Goal: Transaction & Acquisition: Purchase product/service

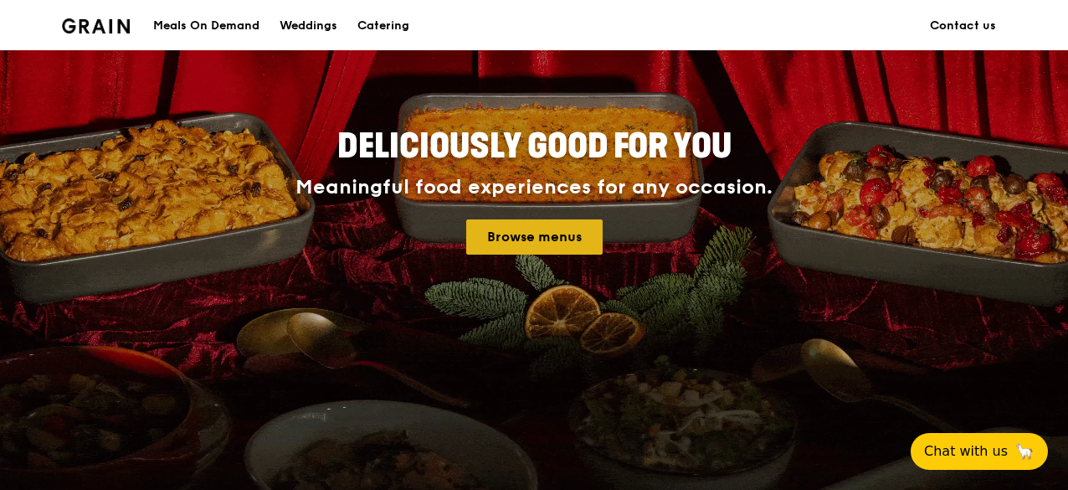
scroll to position [167, 0]
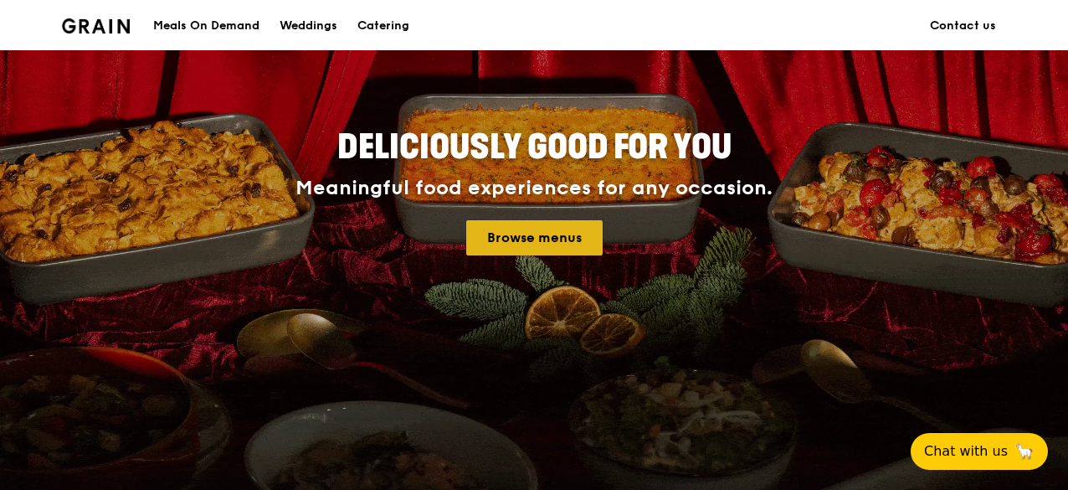
click at [541, 238] on link "Browse menus" at bounding box center [534, 237] width 136 height 35
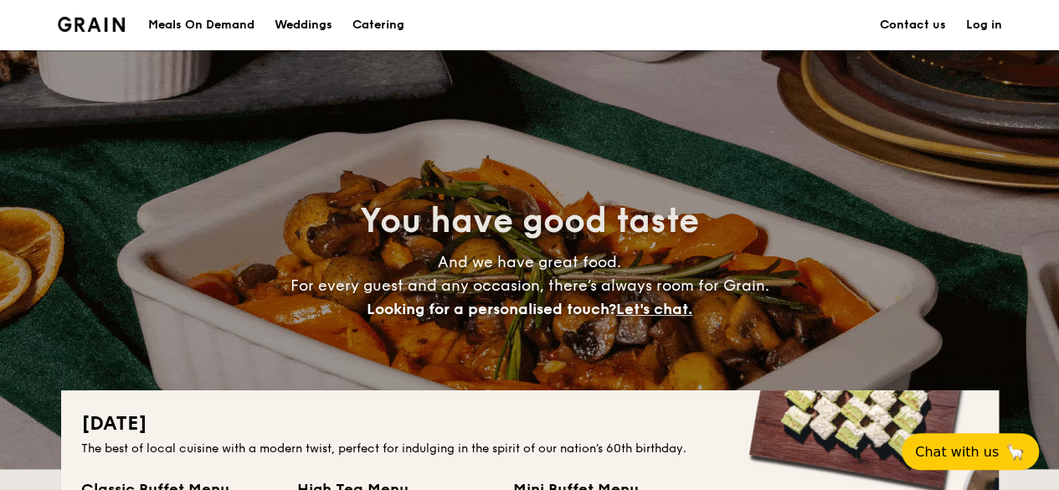
scroll to position [335, 0]
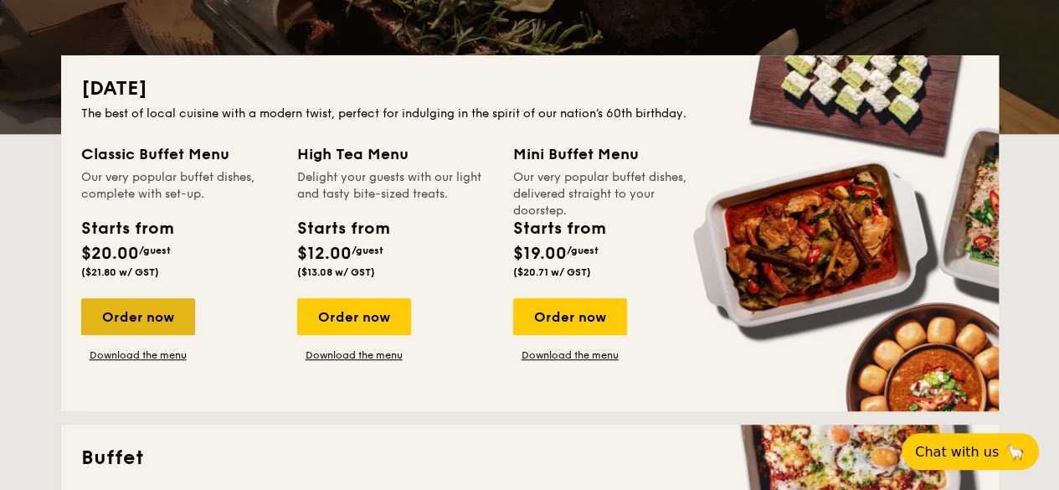
click at [148, 319] on div "Order now" at bounding box center [138, 316] width 114 height 37
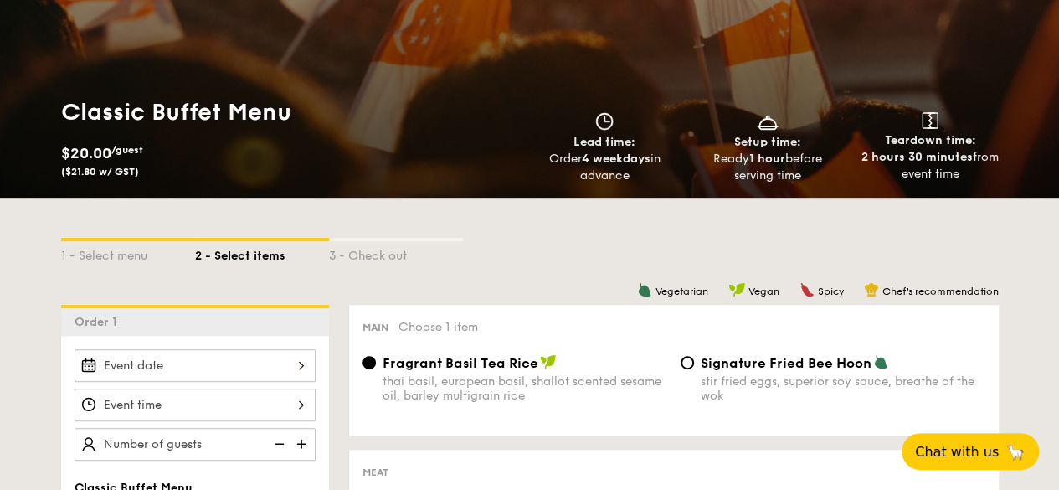
scroll to position [335, 0]
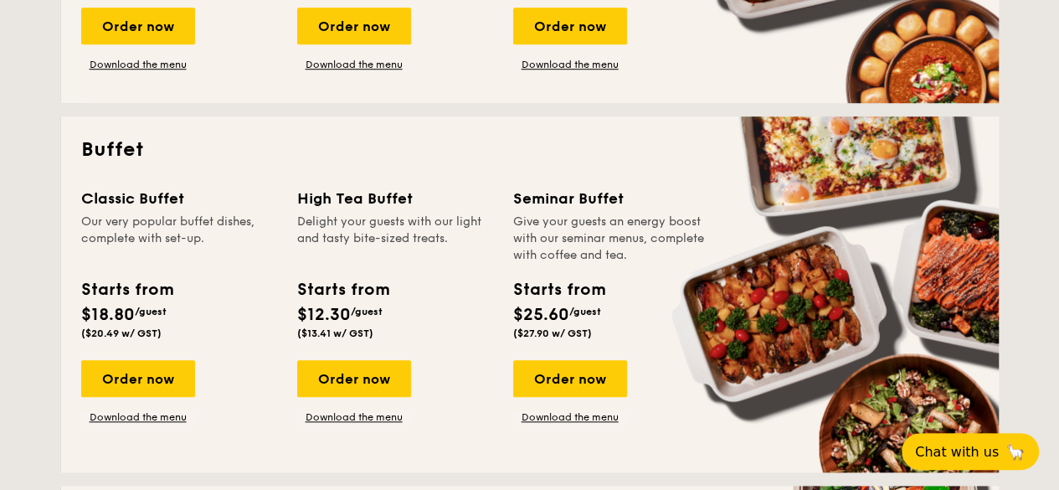
scroll to position [669, 0]
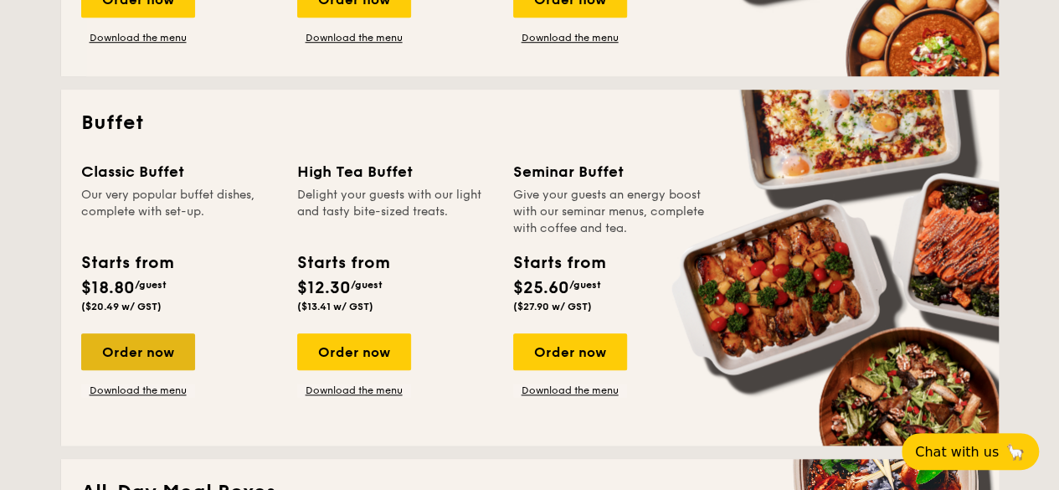
click at [126, 353] on div "Order now" at bounding box center [138, 351] width 114 height 37
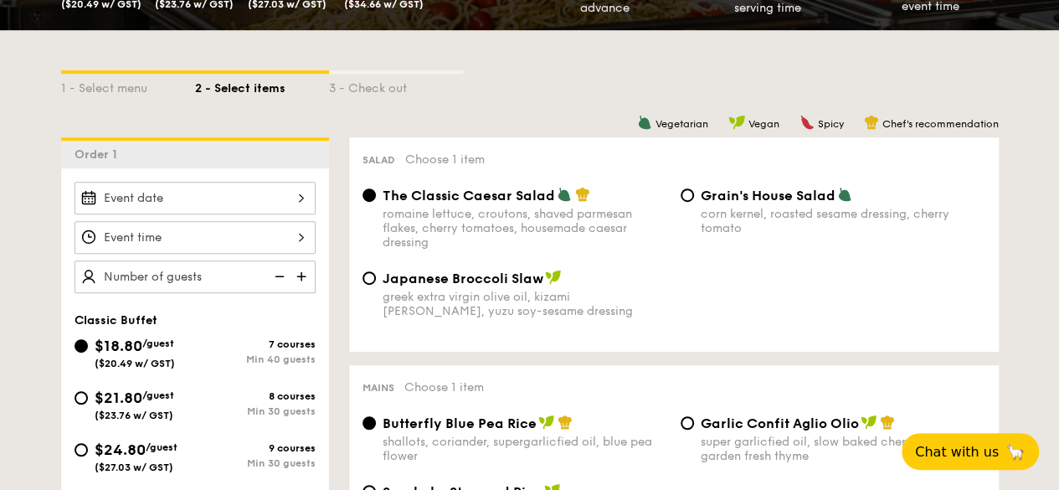
scroll to position [418, 0]
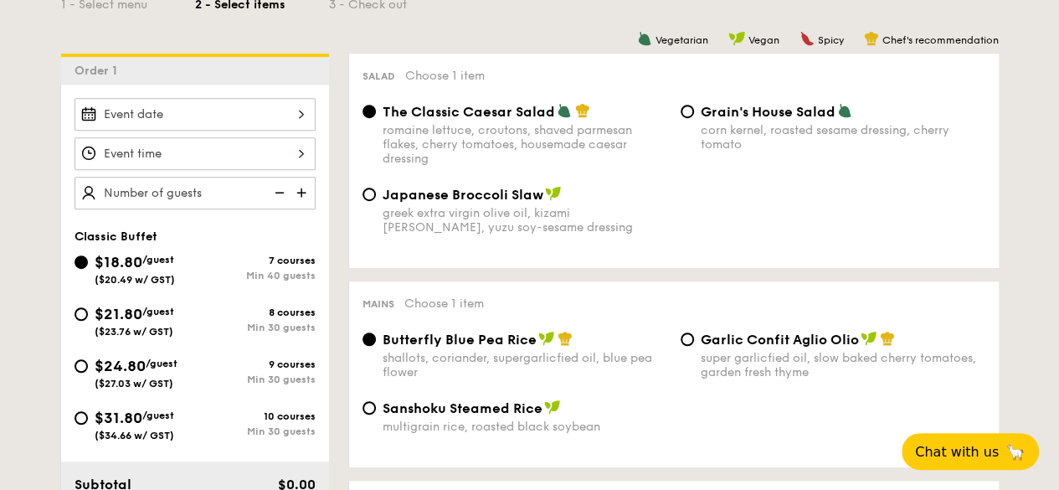
click at [84, 319] on div "$21.80 /guest ($23.76 w/ GST)" at bounding box center [134, 319] width 121 height 35
click at [84, 319] on input "$21.80 /guest ($23.76 w/ GST) 8 courses Min 30 guests" at bounding box center [80, 313] width 13 height 13
radio input "true"
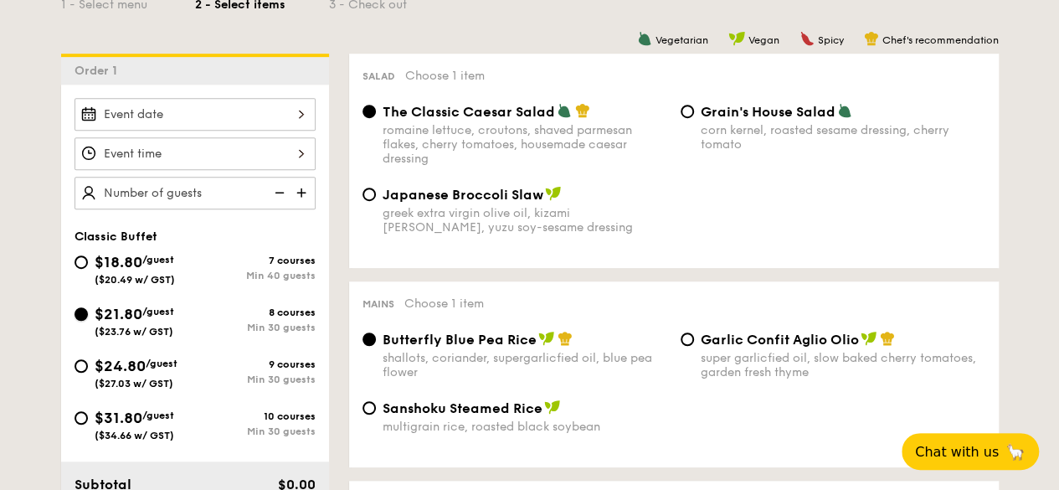
radio input "true"
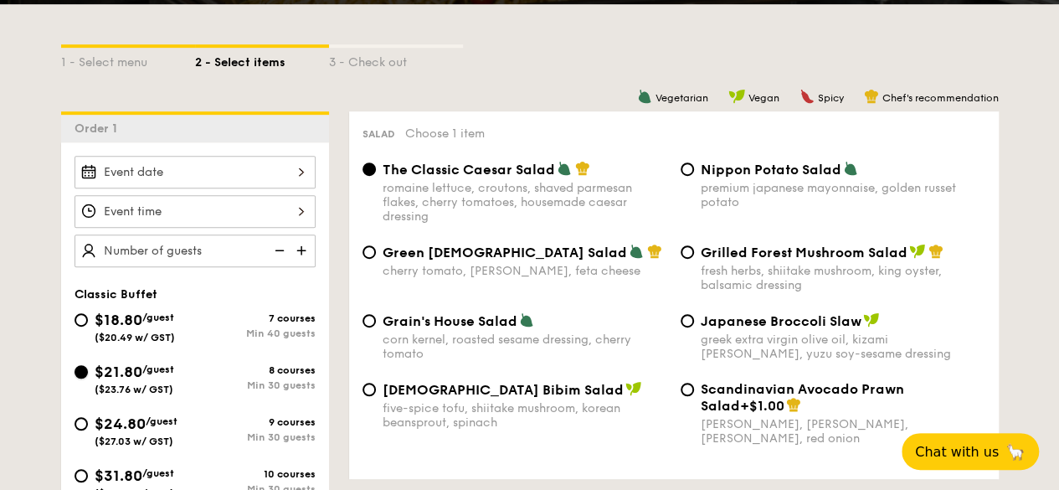
scroll to position [335, 0]
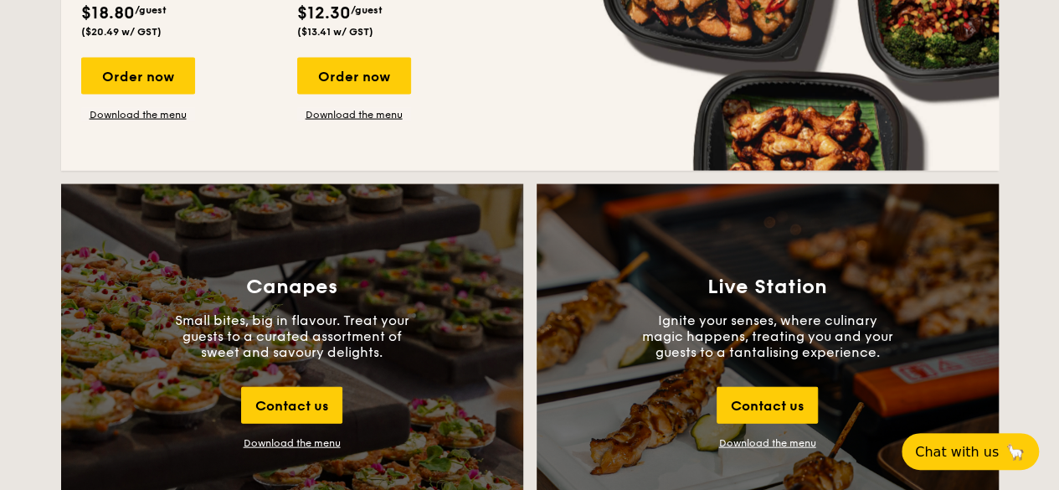
scroll to position [1746, 0]
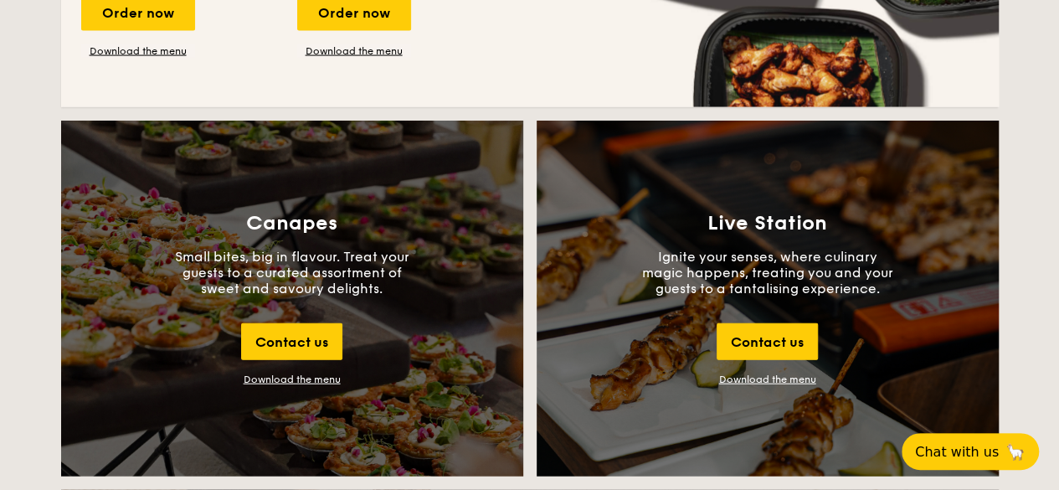
click at [739, 383] on link "Download the menu" at bounding box center [767, 379] width 97 height 12
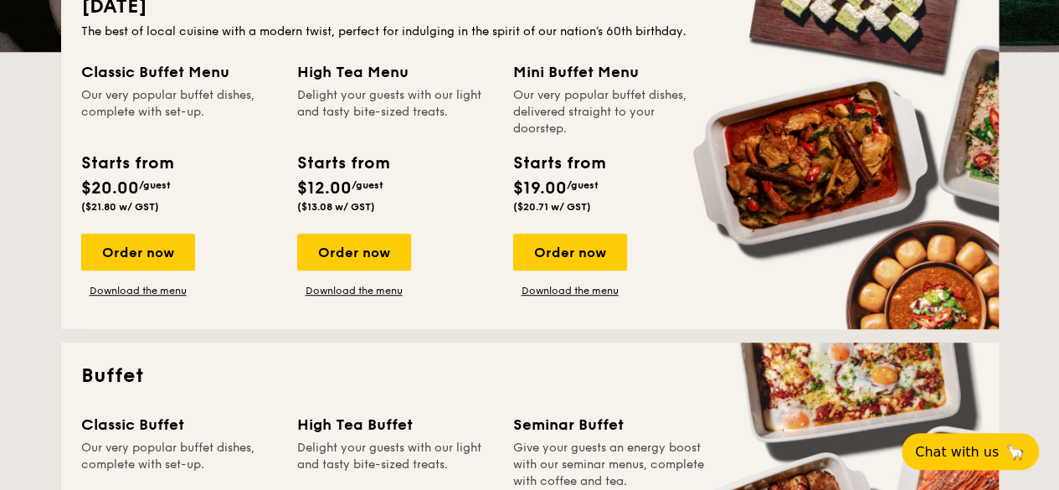
scroll to position [323, 0]
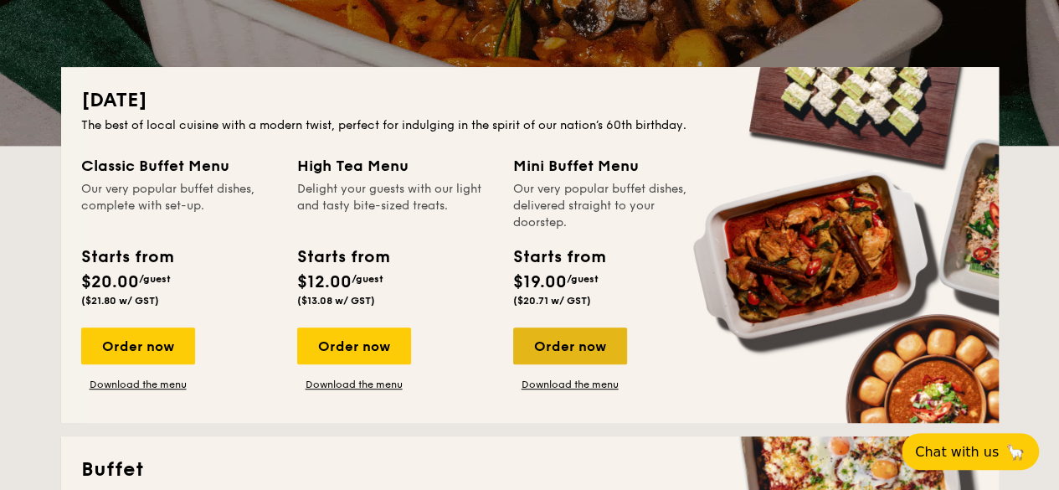
click at [600, 341] on div "Order now" at bounding box center [570, 345] width 114 height 37
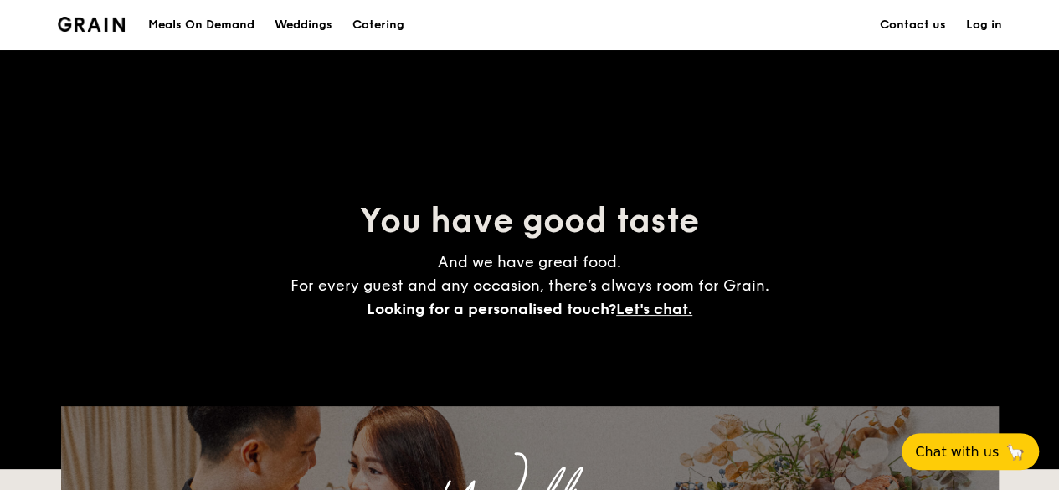
scroll to position [323, 0]
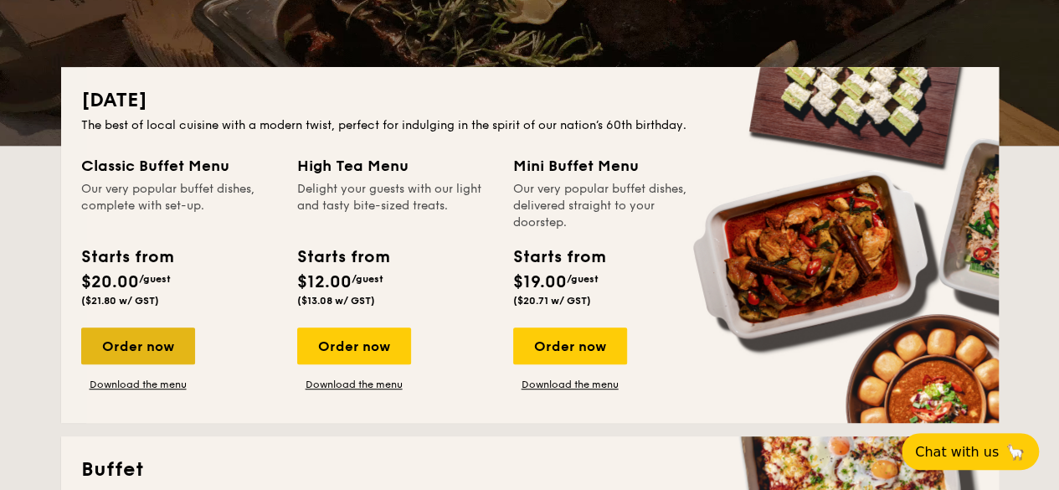
click at [157, 357] on div "Order now" at bounding box center [138, 345] width 114 height 37
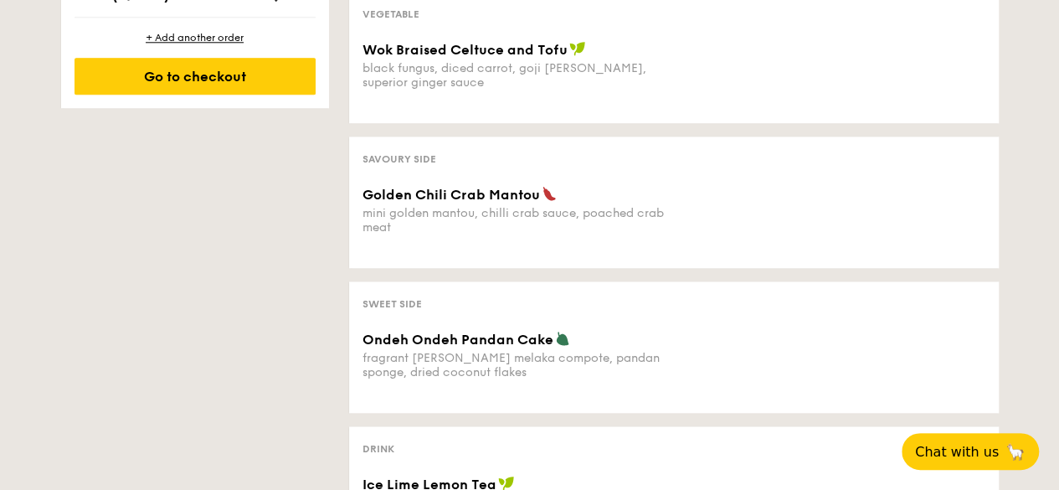
scroll to position [1004, 0]
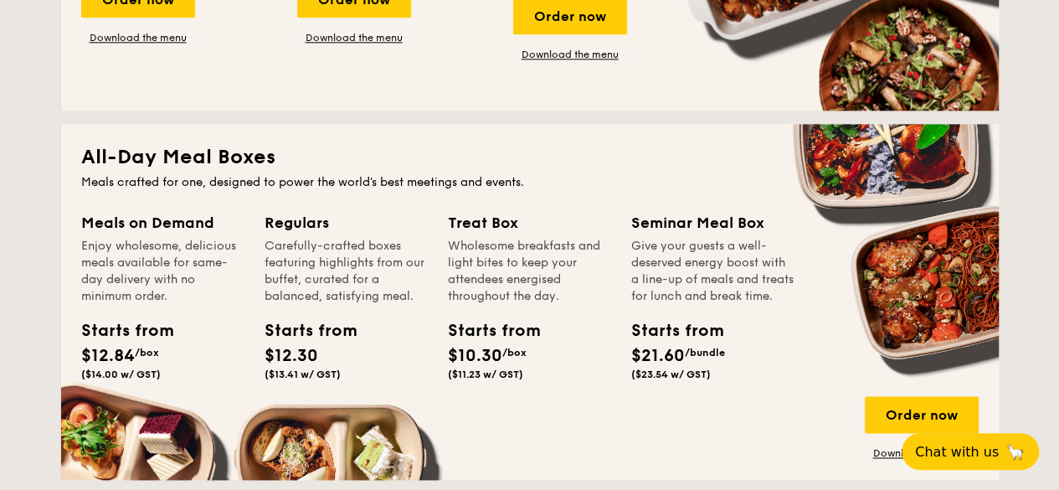
scroll to position [323, 0]
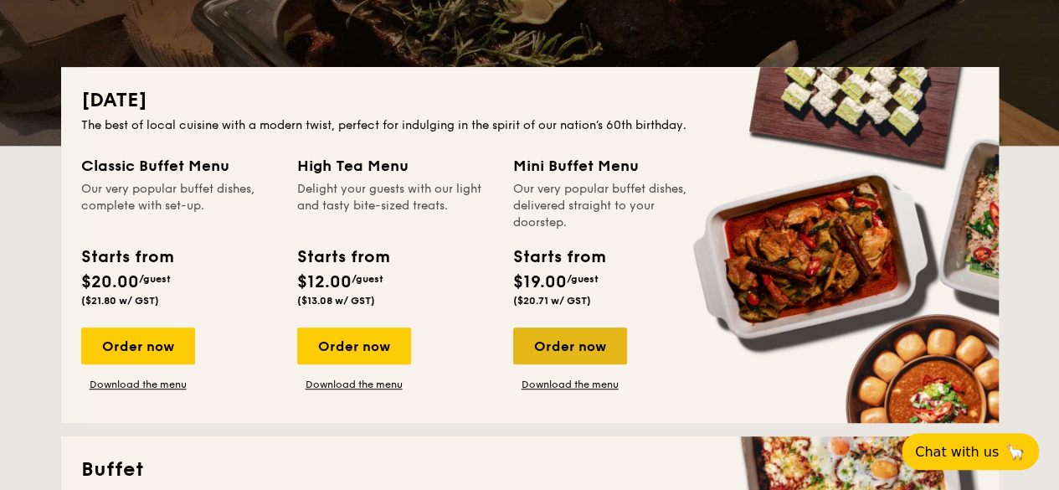
click at [594, 344] on div "Order now" at bounding box center [570, 345] width 114 height 37
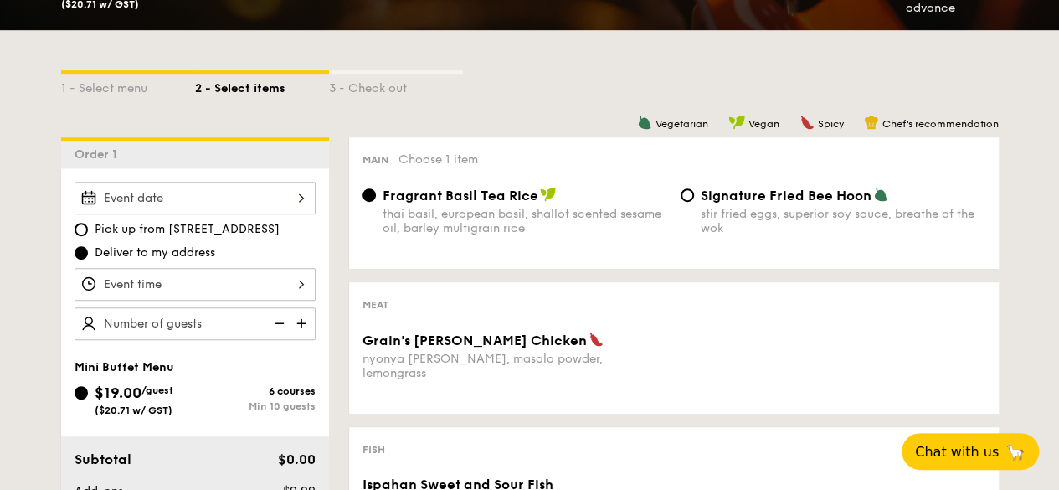
scroll to position [502, 0]
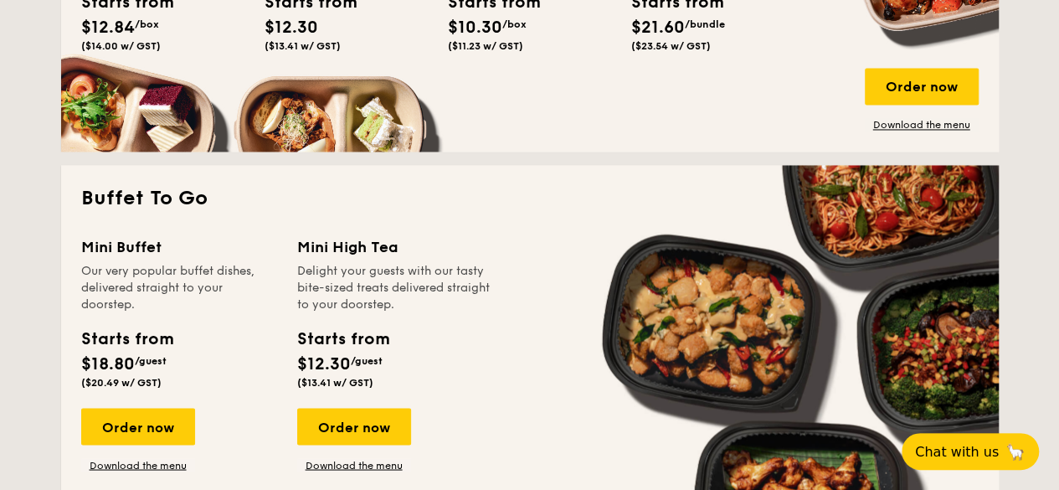
scroll to position [1411, 0]
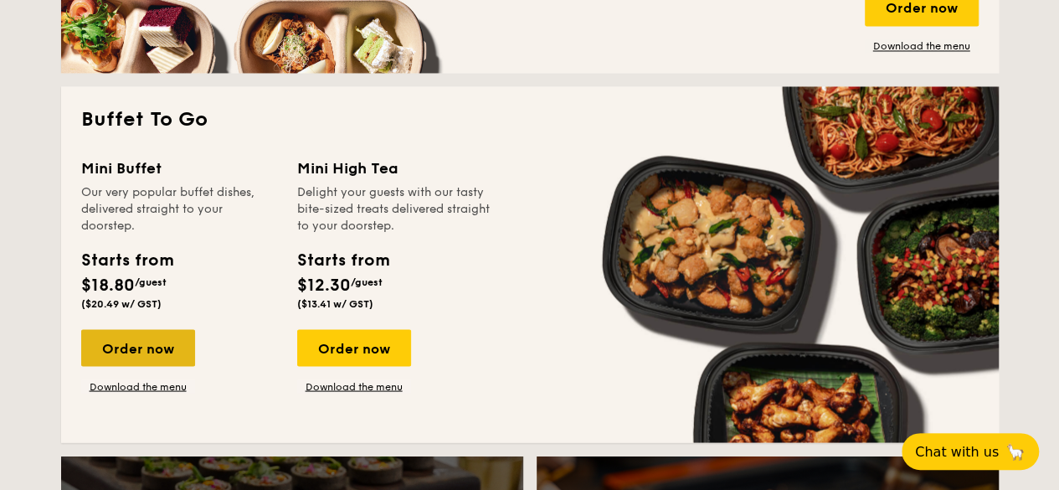
click at [157, 342] on div "Order now" at bounding box center [138, 347] width 114 height 37
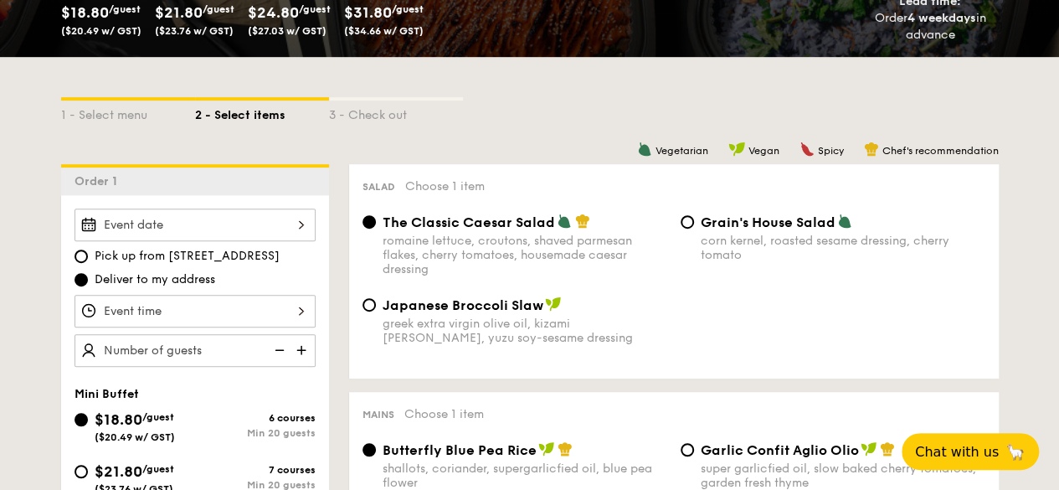
scroll to position [335, 0]
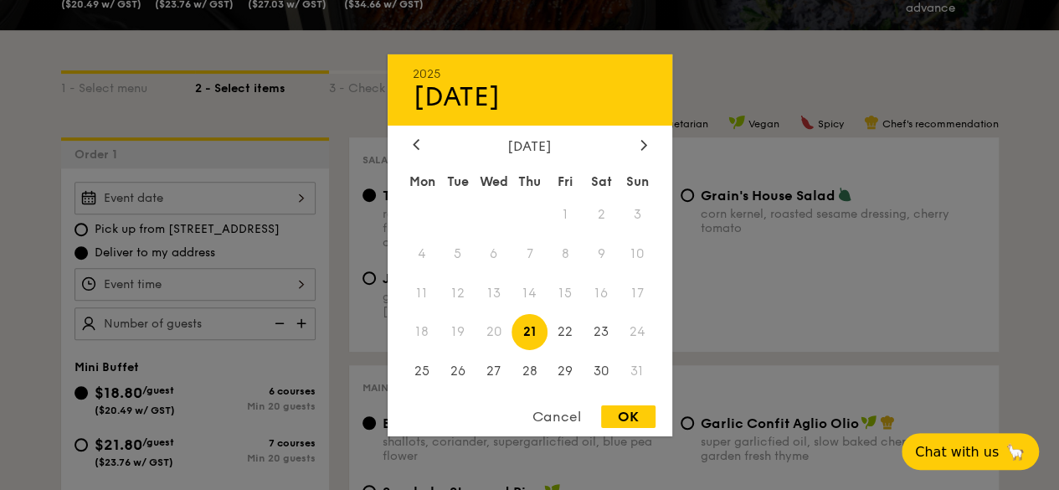
click at [226, 197] on div "2025 Aug [DATE] Tue Wed Thu Fri Sat Sun 1 2 3 4 5 6 7 8 9 10 11 12 13 14 15 16 …" at bounding box center [194, 198] width 241 height 33
click at [636, 142] on div at bounding box center [643, 145] width 15 height 16
click at [606, 257] on span "13" at bounding box center [601, 253] width 36 height 36
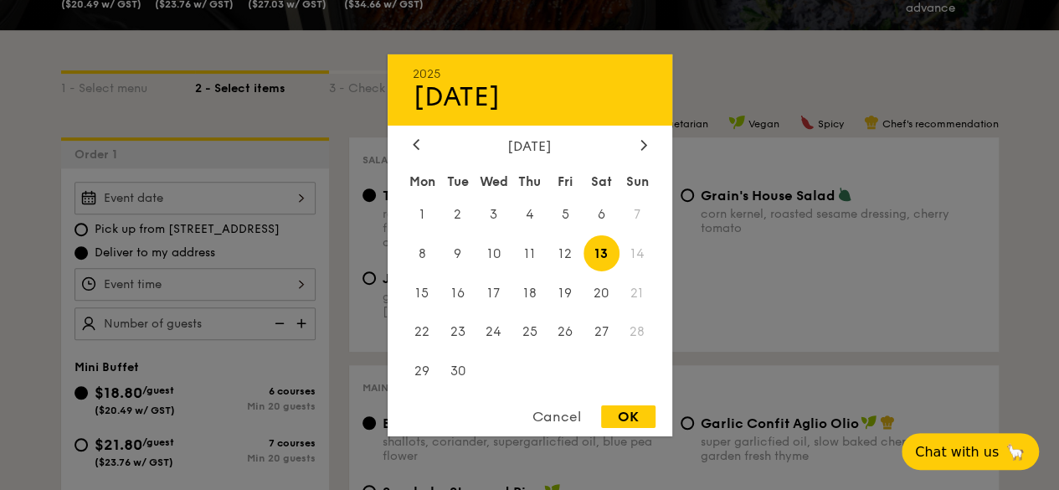
click at [633, 418] on div "OK" at bounding box center [628, 416] width 54 height 23
type input "[DATE]"
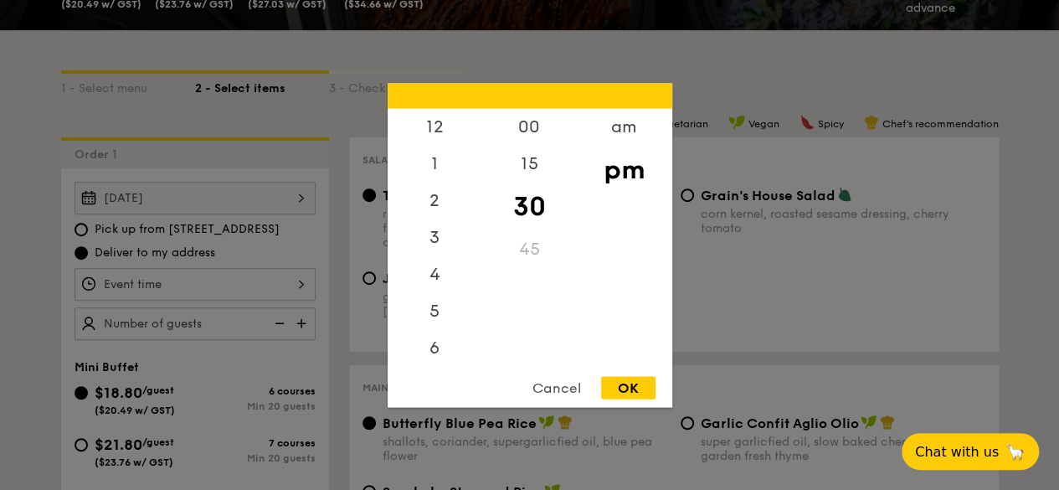
click at [182, 285] on div "12 1 2 3 4 5 6 7 8 9 10 11 00 15 30 45 am pm Cancel OK" at bounding box center [194, 284] width 241 height 33
click at [438, 240] on div "5" at bounding box center [434, 242] width 95 height 49
click at [631, 388] on div "OK" at bounding box center [628, 387] width 54 height 23
type input "5:30PM"
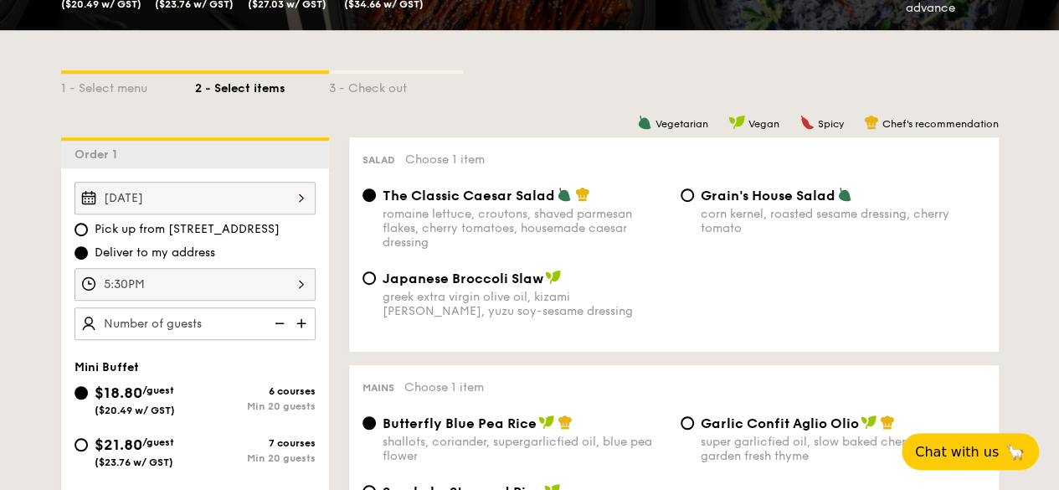
click at [300, 325] on img at bounding box center [302, 323] width 25 height 32
type input "20 guests"
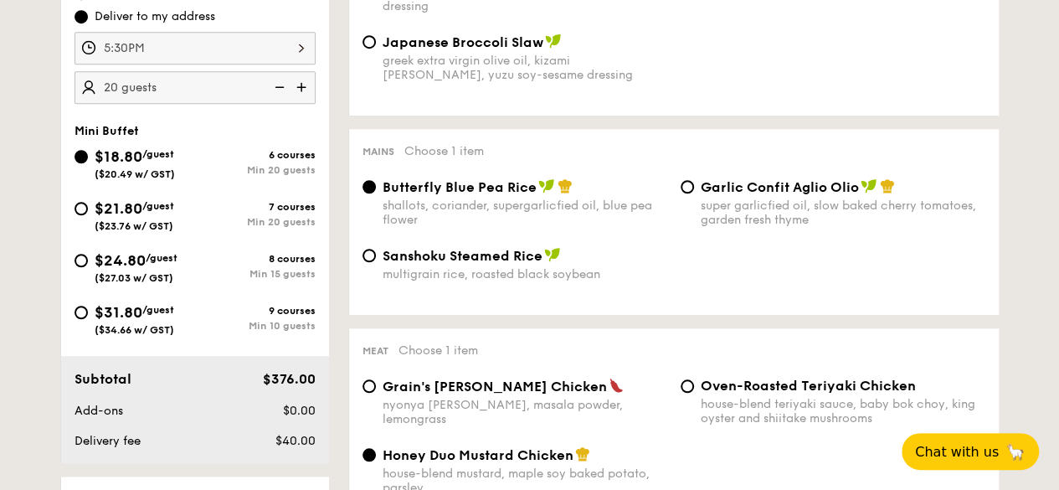
scroll to position [586, 0]
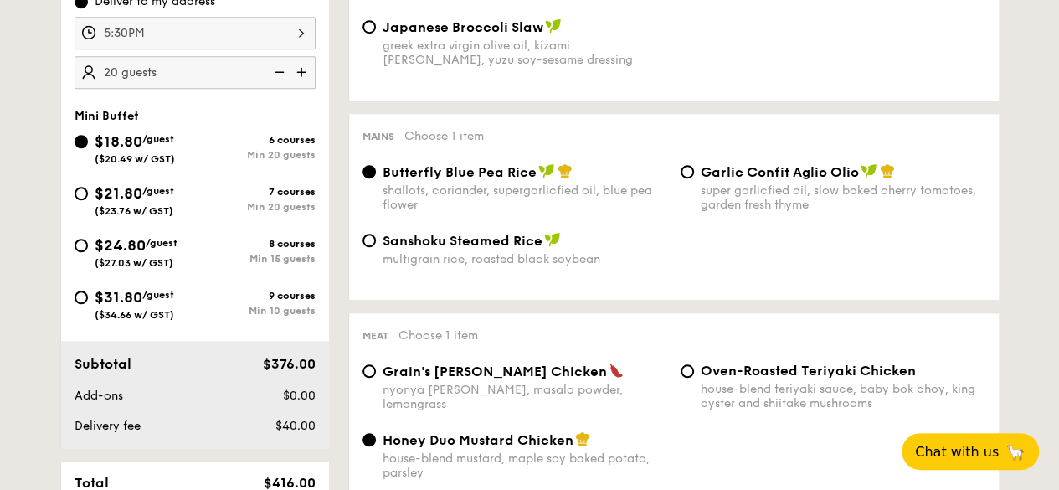
click at [88, 195] on div "$21.80 /guest ($23.76 w/ GST)" at bounding box center [134, 199] width 121 height 35
click at [88, 195] on input "$21.80 /guest ($23.76 w/ GST) 7 courses Min 20 guests" at bounding box center [80, 193] width 13 height 13
radio input "true"
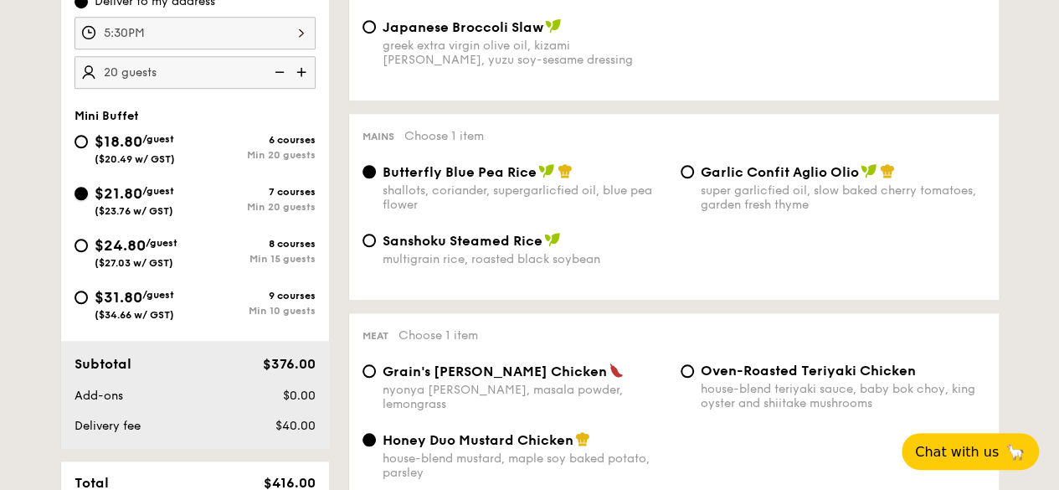
radio input "false"
radio input "true"
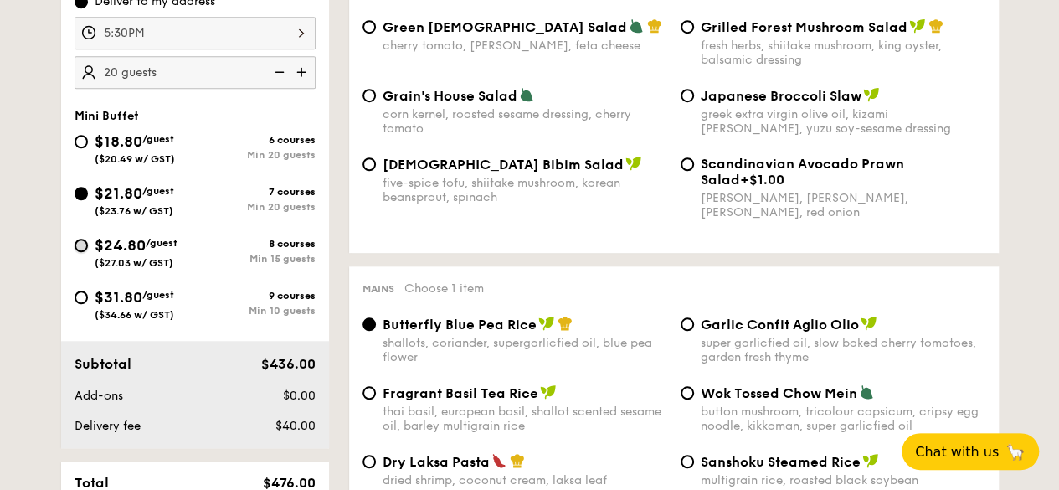
click at [79, 247] on input "$24.80 /guest ($27.03 w/ GST) 8 courses Min 15 guests" at bounding box center [80, 244] width 13 height 13
radio input "true"
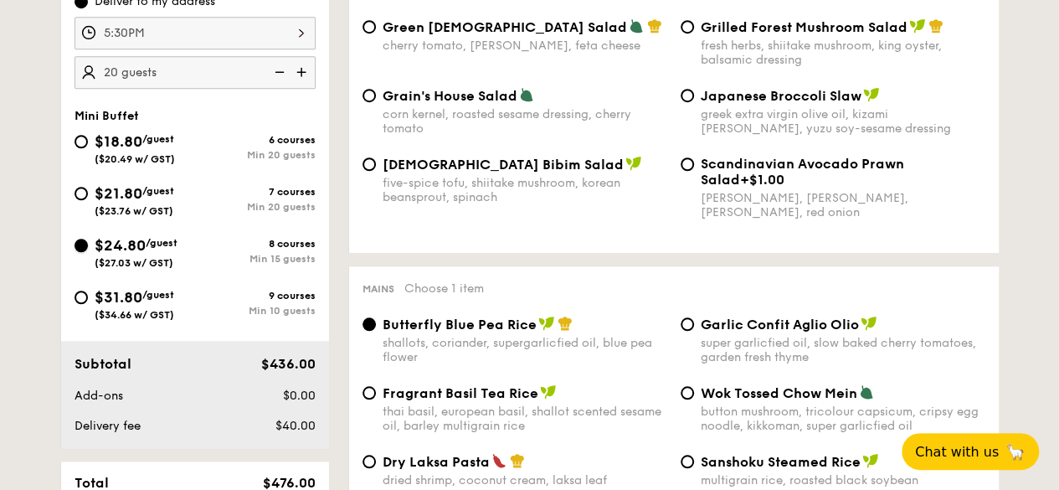
radio input "true"
click at [85, 296] on input "$31.80 /guest ($34.66 w/ GST) 9 courses Min 10 guests" at bounding box center [80, 296] width 13 height 13
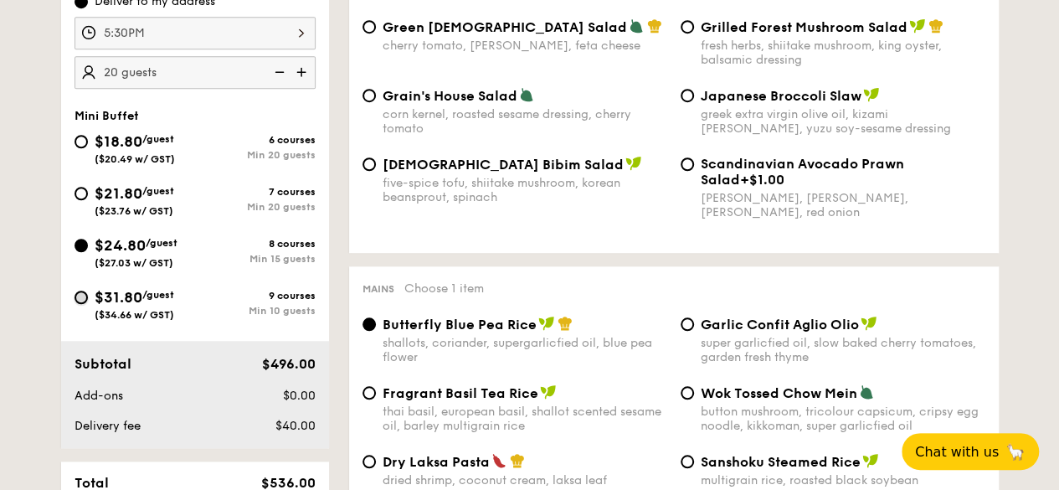
radio input "true"
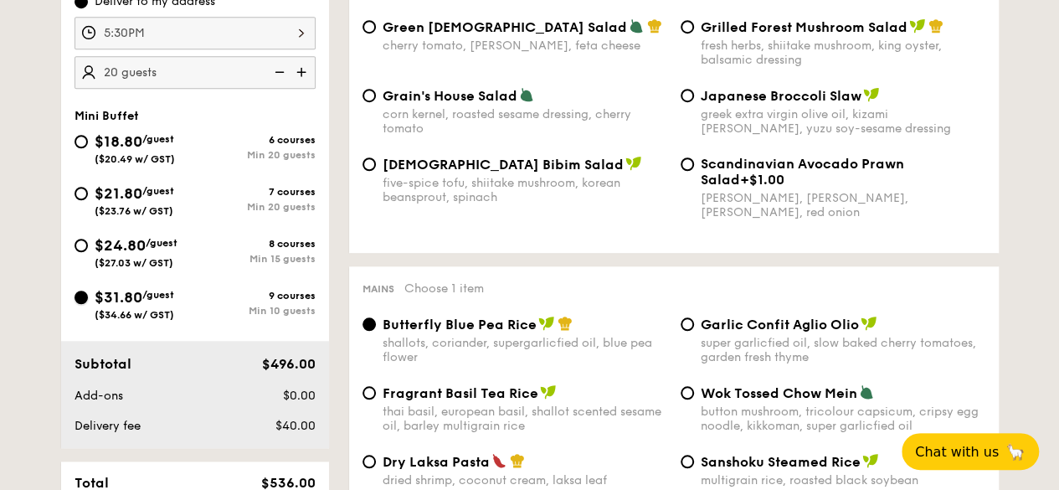
radio input "true"
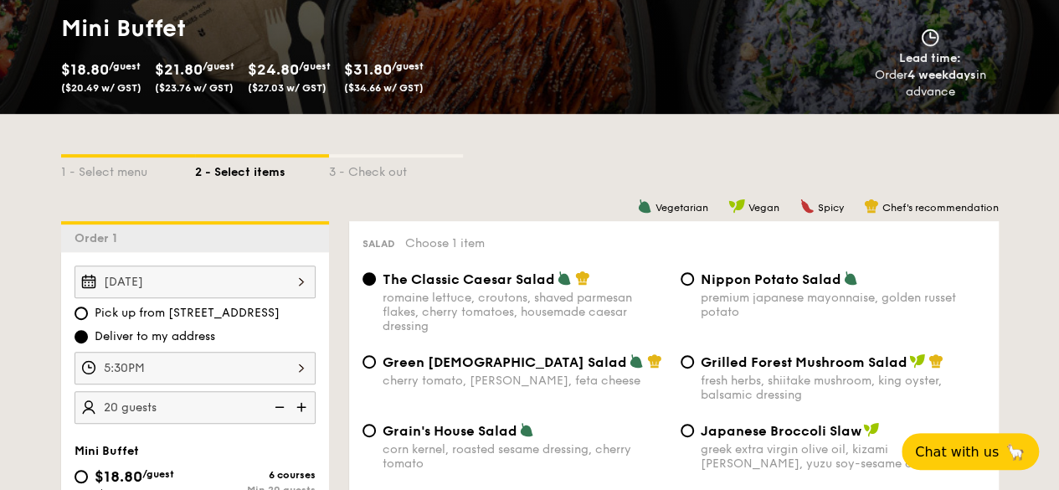
scroll to position [502, 0]
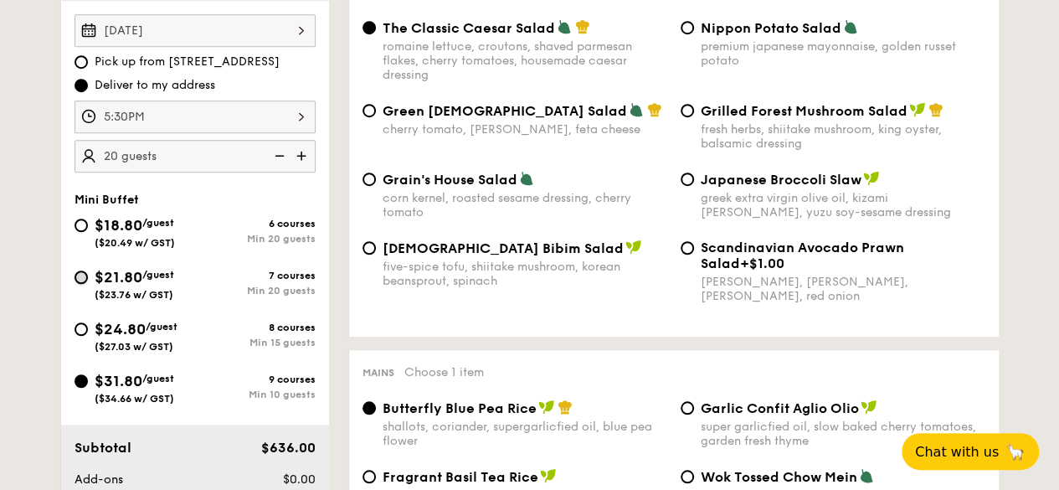
click at [86, 277] on input "$21.80 /guest ($23.76 w/ GST) 7 courses Min 20 guests" at bounding box center [80, 276] width 13 height 13
radio input "true"
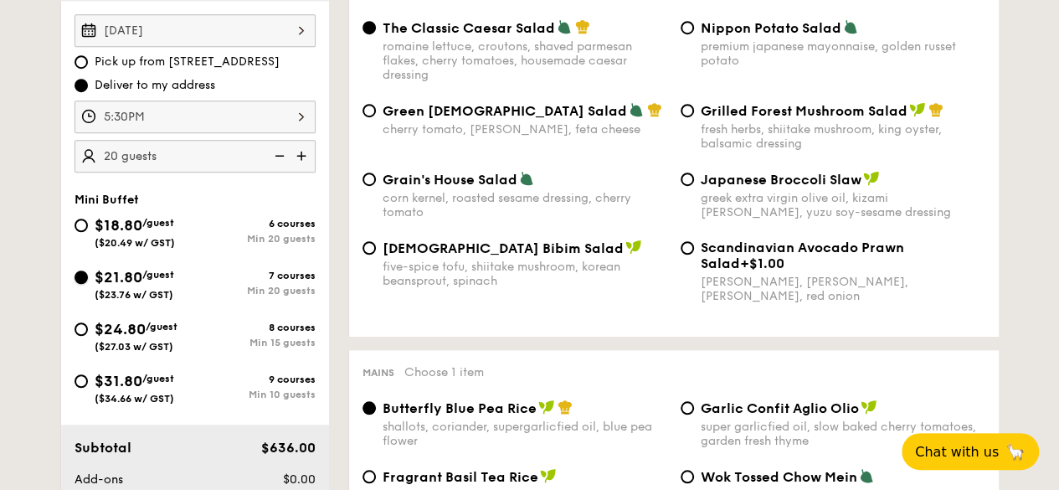
radio input "true"
click at [84, 218] on input "$18.80 /guest ($20.49 w/ GST) 6 courses Min 20 guests" at bounding box center [80, 224] width 13 height 13
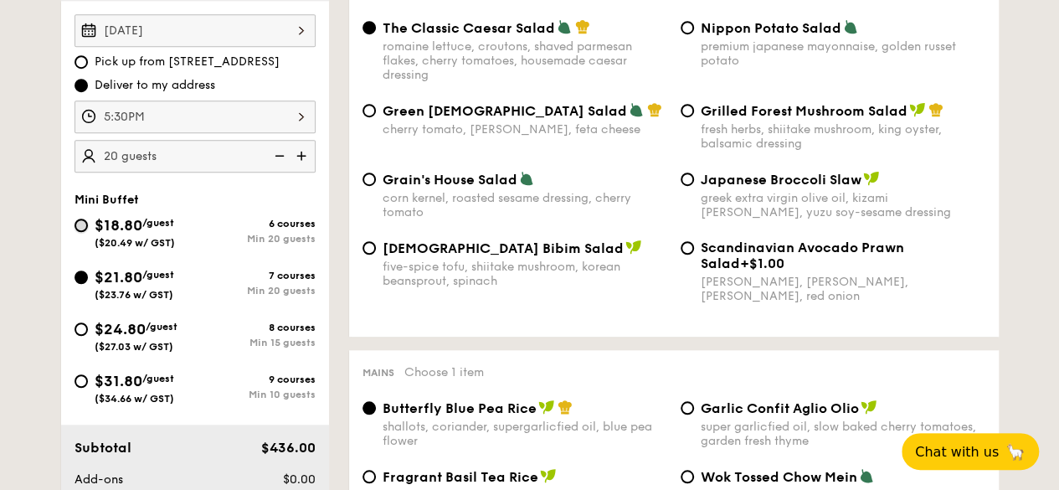
radio input "true"
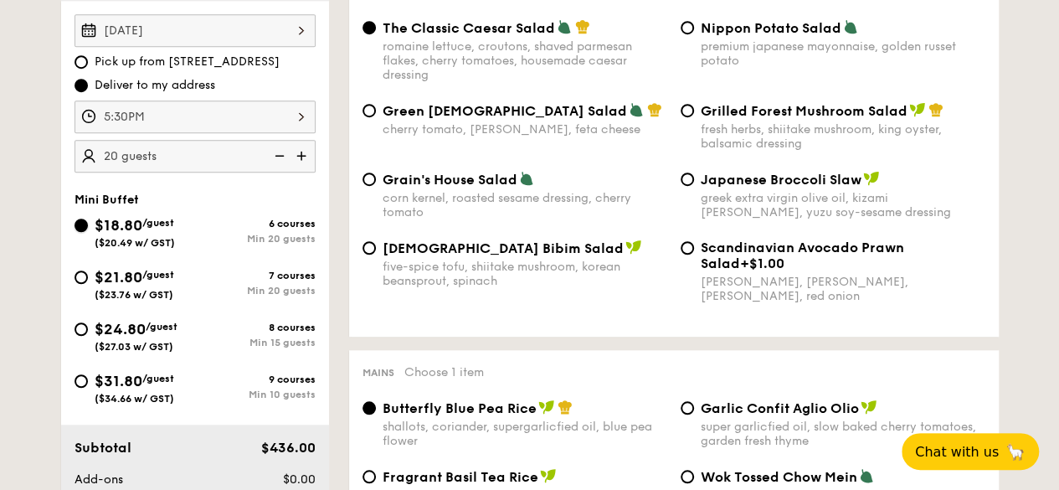
radio input "true"
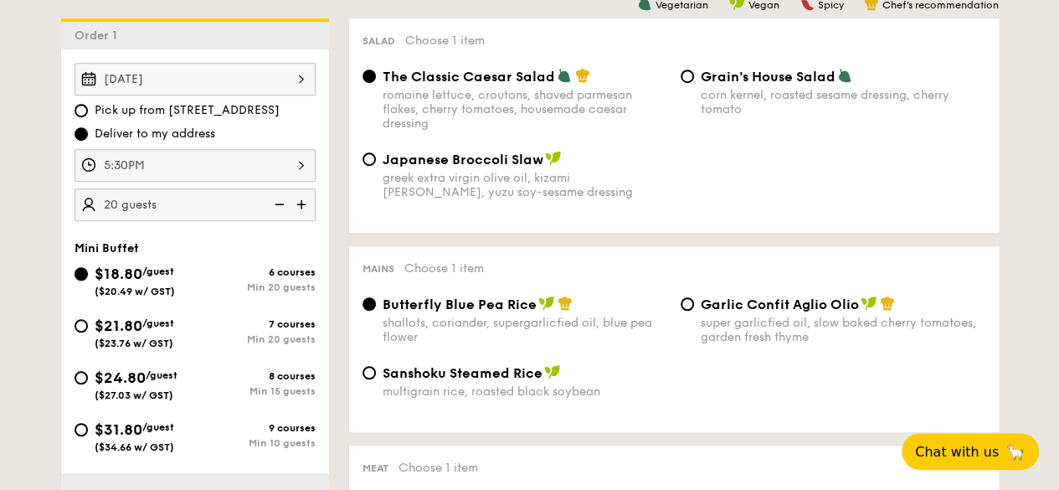
scroll to position [418, 0]
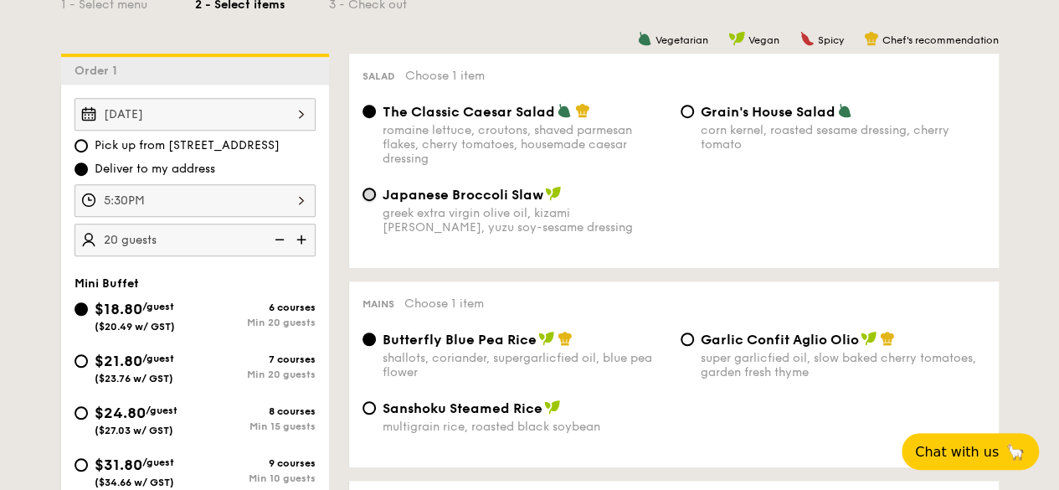
click at [370, 196] on input "Japanese Broccoli Slaw greek extra virgin olive oil, kizami [PERSON_NAME], yuzu…" at bounding box center [368, 193] width 13 height 13
radio input "true"
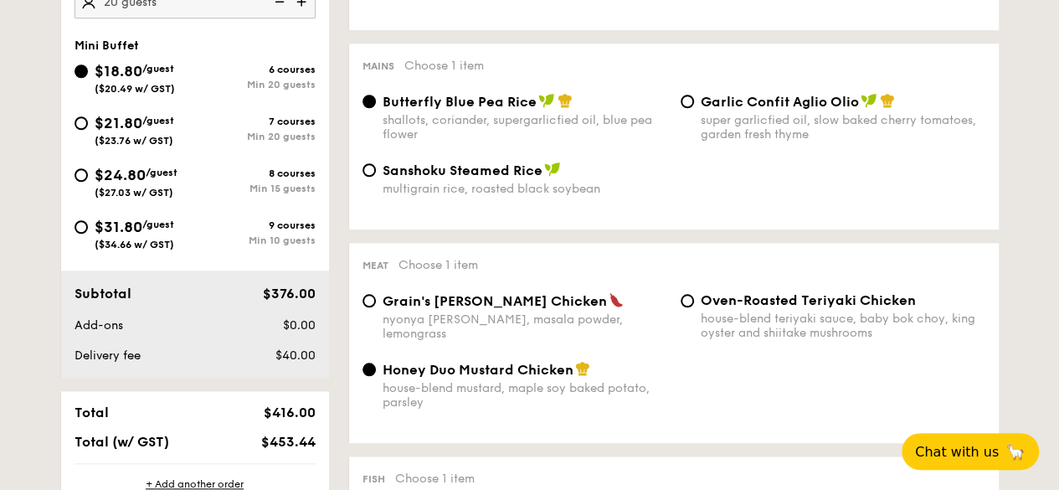
scroll to position [753, 0]
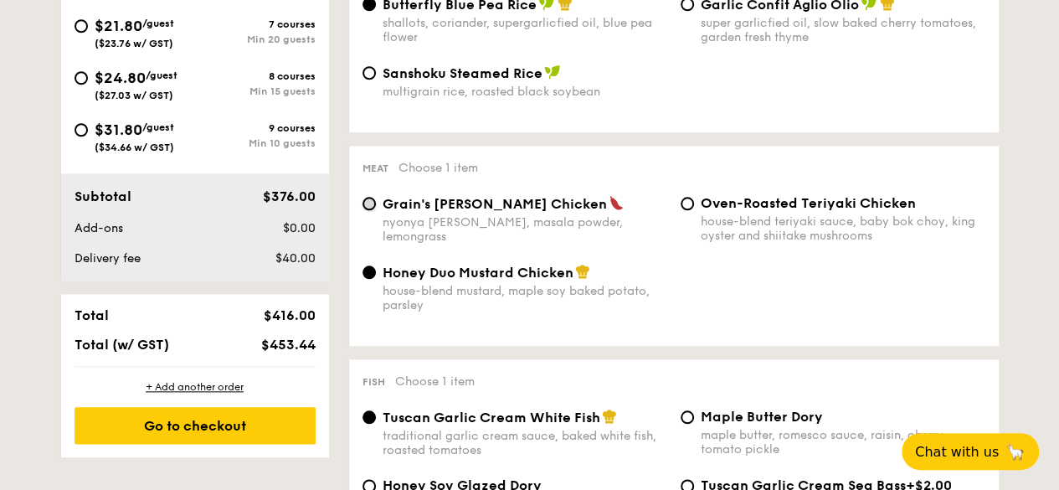
click at [370, 208] on input "Grain's [PERSON_NAME] Chicken nyonya [PERSON_NAME], masala powder, lemongrass" at bounding box center [368, 203] width 13 height 13
radio input "true"
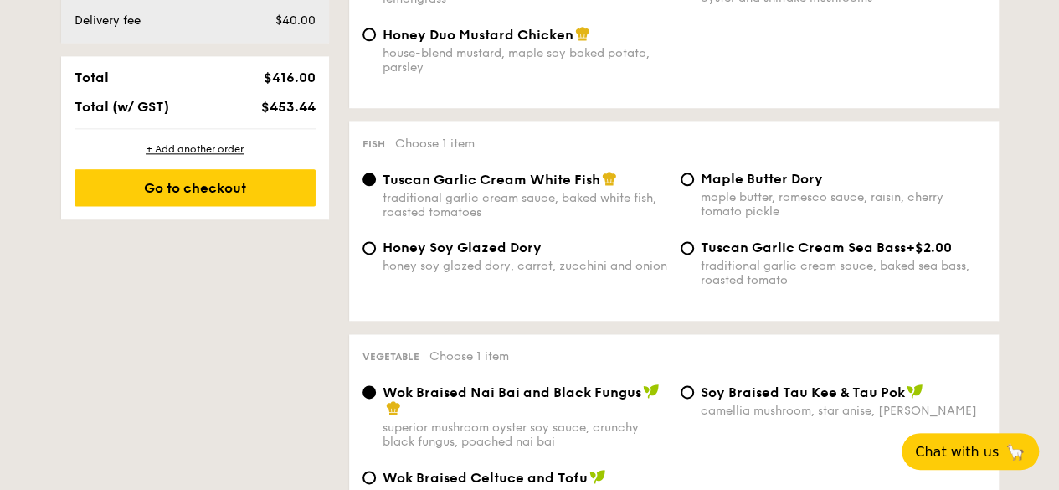
scroll to position [1004, 0]
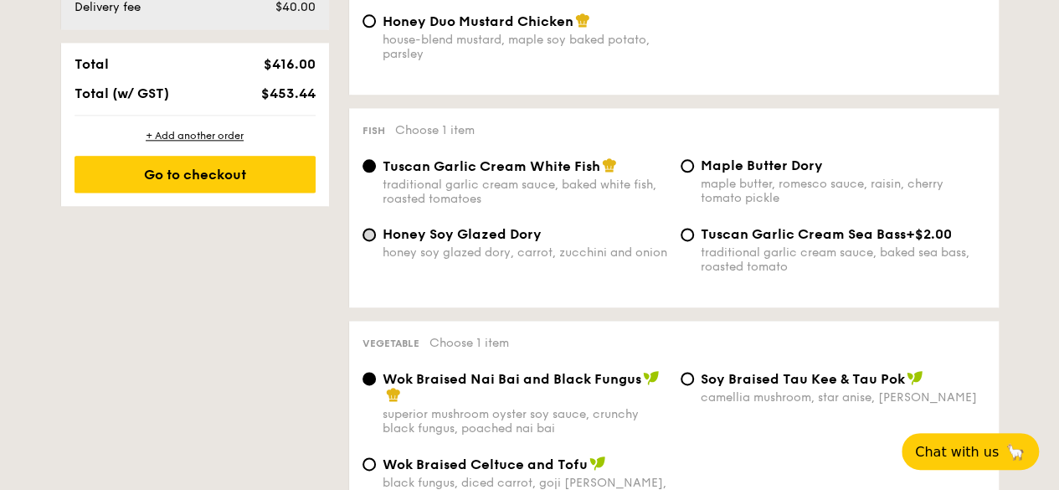
click at [375, 237] on div "Honey Soy Glazed Dory honey soy glazed dory, carrot, zucchini and onion" at bounding box center [515, 242] width 318 height 33
click at [365, 238] on input "Honey Soy Glazed Dory honey soy glazed dory, carrot, zucchini and onion" at bounding box center [368, 234] width 13 height 13
radio input "true"
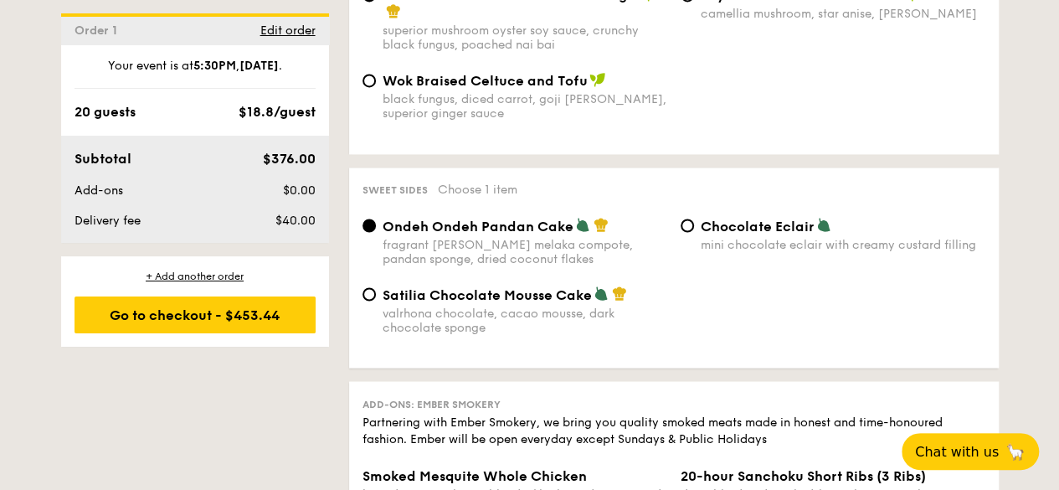
scroll to position [1423, 0]
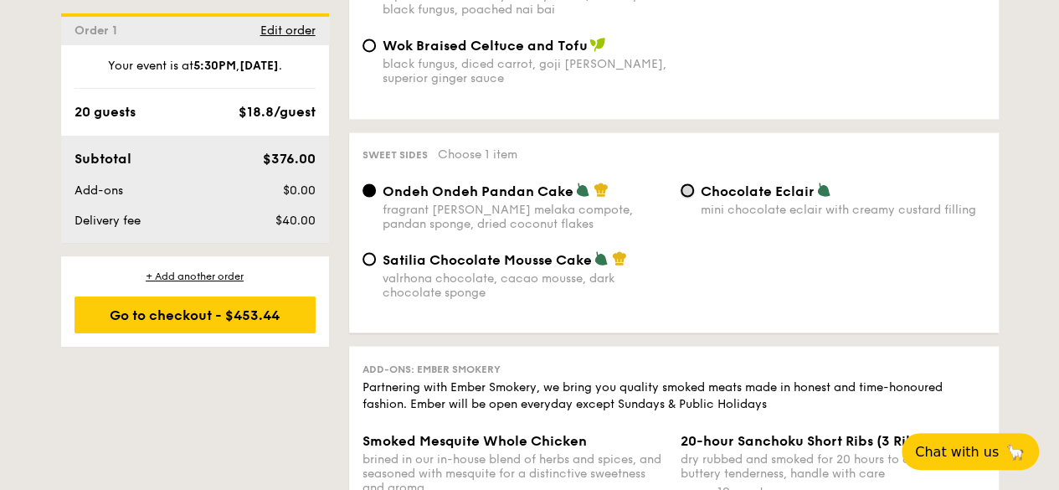
click at [686, 194] on input "Chocolate Eclair mini chocolate eclair with creamy custard filling" at bounding box center [686, 189] width 13 height 13
radio input "true"
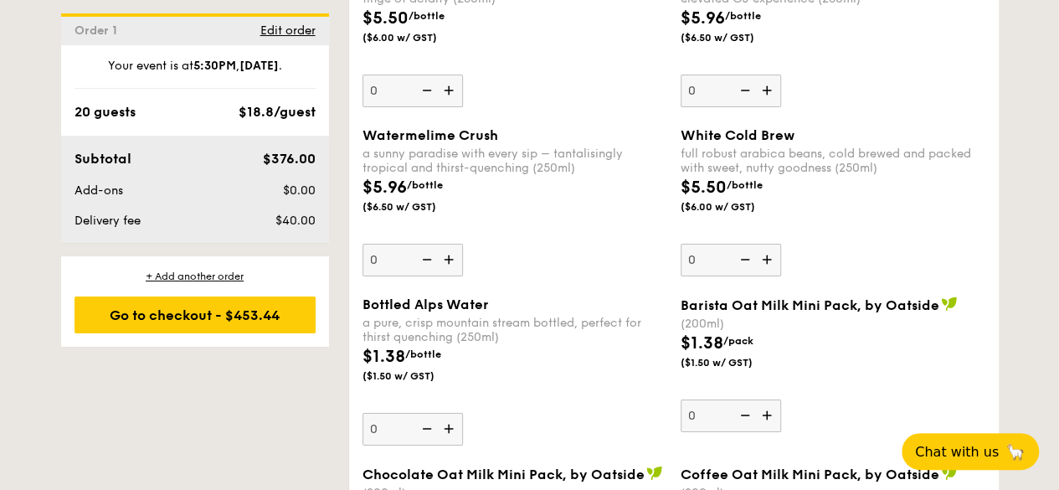
scroll to position [2762, 0]
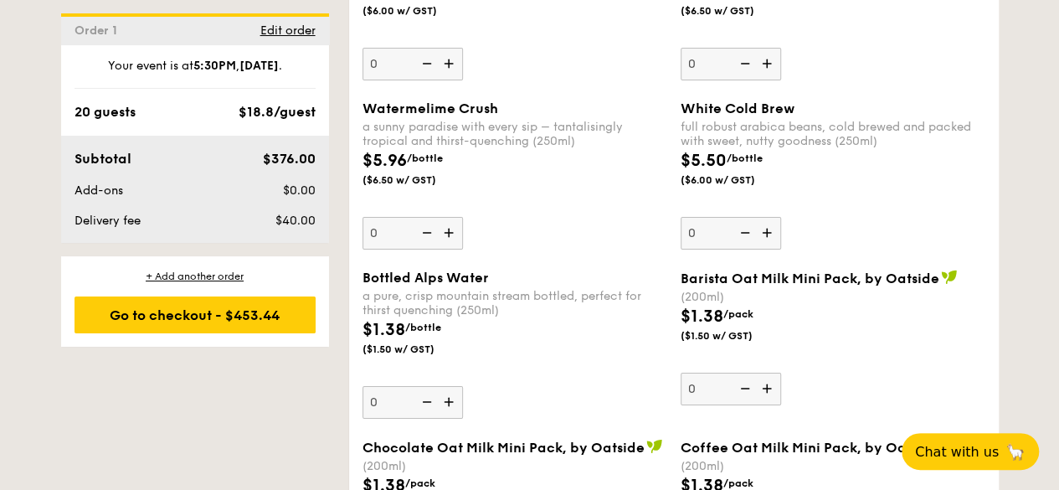
click at [455, 233] on img at bounding box center [450, 233] width 25 height 32
click at [455, 233] on input "0" at bounding box center [412, 233] width 100 height 33
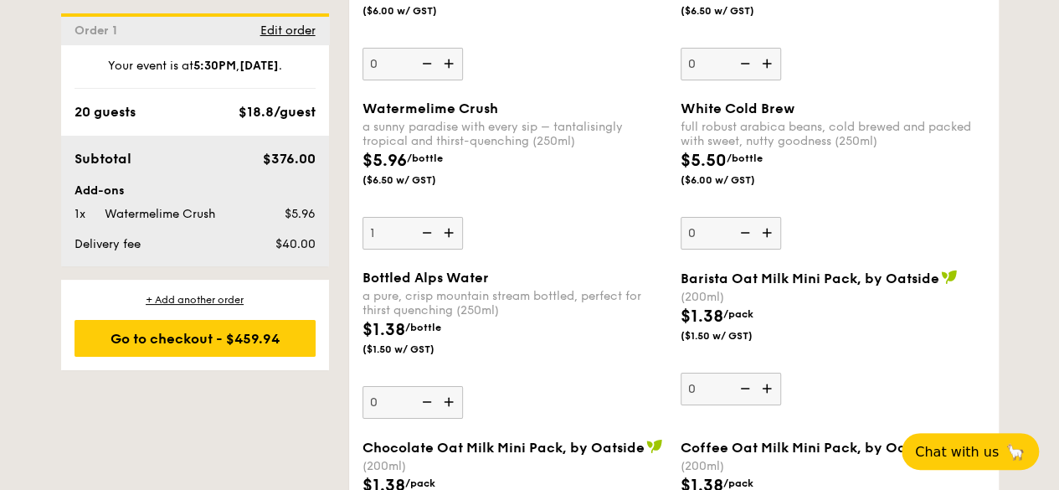
click at [448, 238] on img at bounding box center [450, 233] width 25 height 32
click at [448, 238] on input "1" at bounding box center [412, 233] width 100 height 33
type input "2"
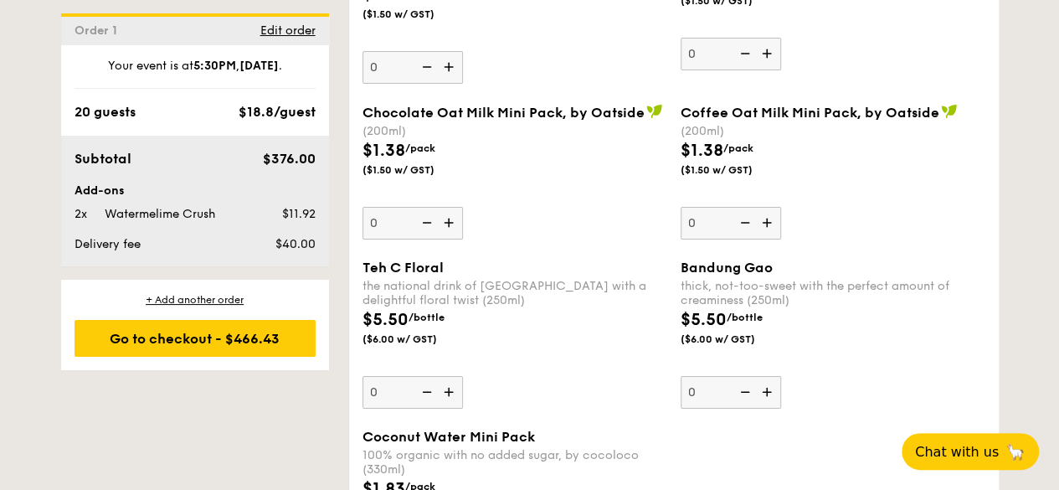
scroll to position [3180, 0]
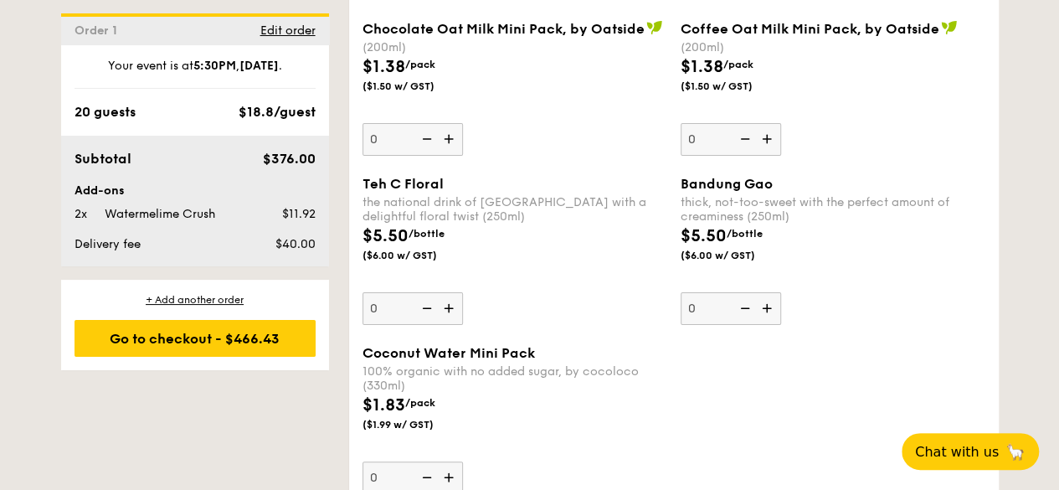
click at [454, 308] on img at bounding box center [450, 308] width 25 height 32
click at [454, 308] on input "0" at bounding box center [412, 308] width 100 height 33
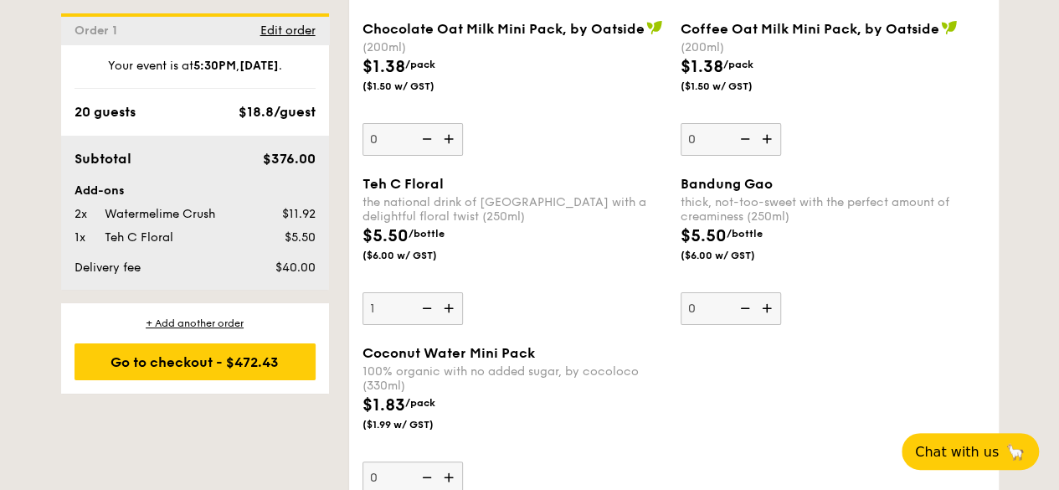
click at [450, 307] on img at bounding box center [450, 308] width 25 height 32
click at [450, 307] on input "1" at bounding box center [412, 308] width 100 height 33
type input "2"
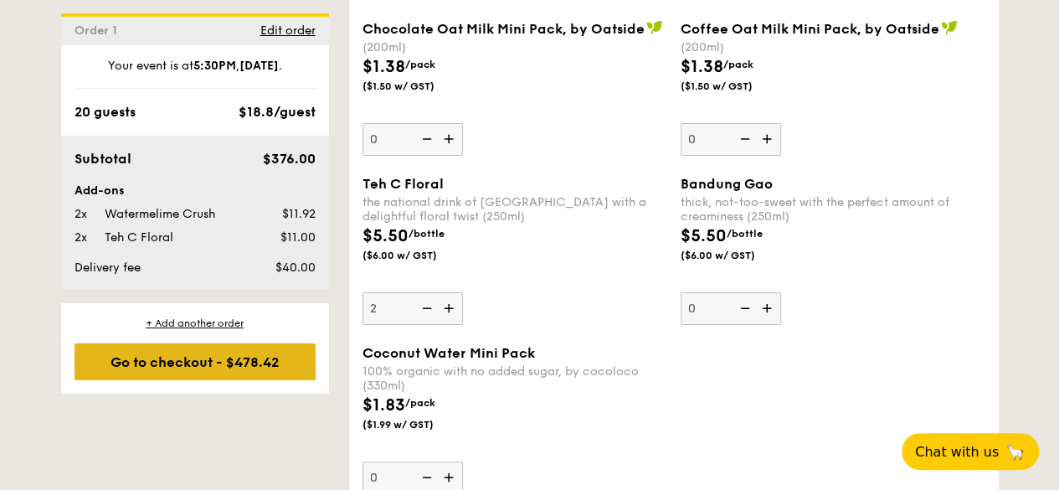
click at [258, 360] on div "Go to checkout - $478.42" at bounding box center [194, 361] width 241 height 37
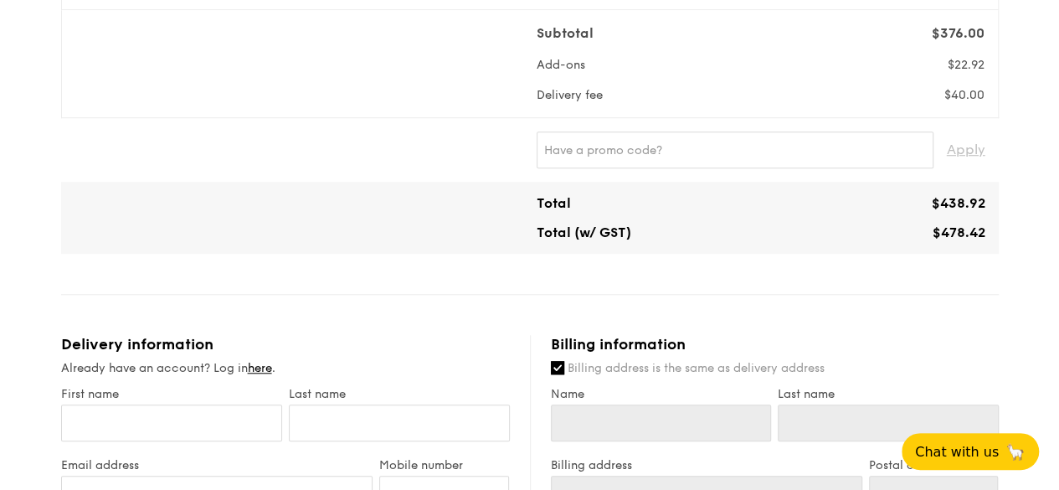
scroll to position [753, 0]
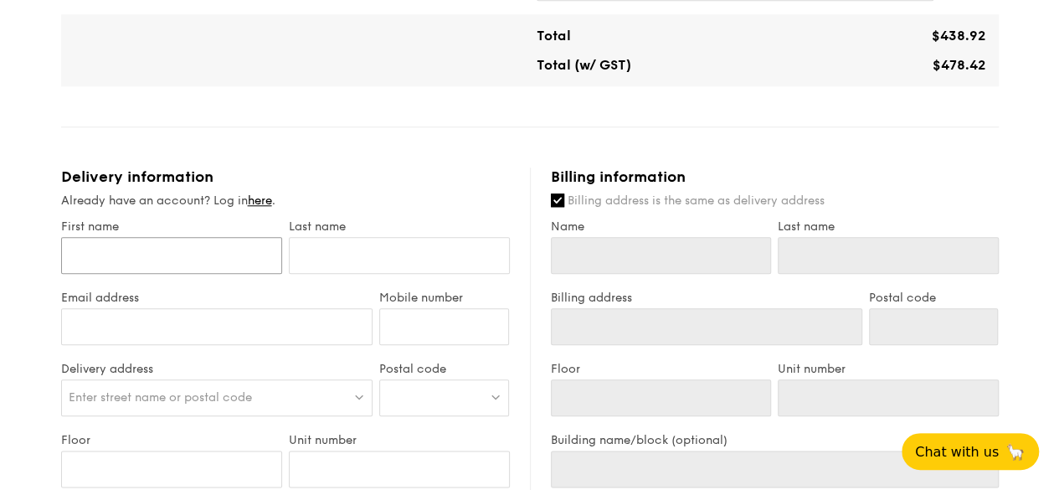
click at [239, 243] on input "First name" at bounding box center [171, 255] width 221 height 37
type input "[PERSON_NAME]"
type input "Ling"
type input "[EMAIL_ADDRESS][DOMAIN_NAME]"
type input "93267287"
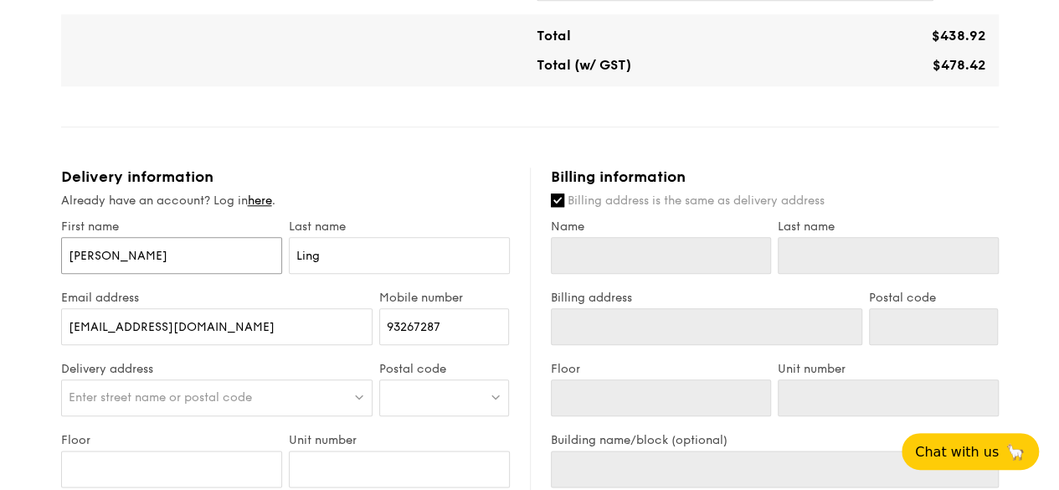
type input "[PERSON_NAME]"
type input "Ling"
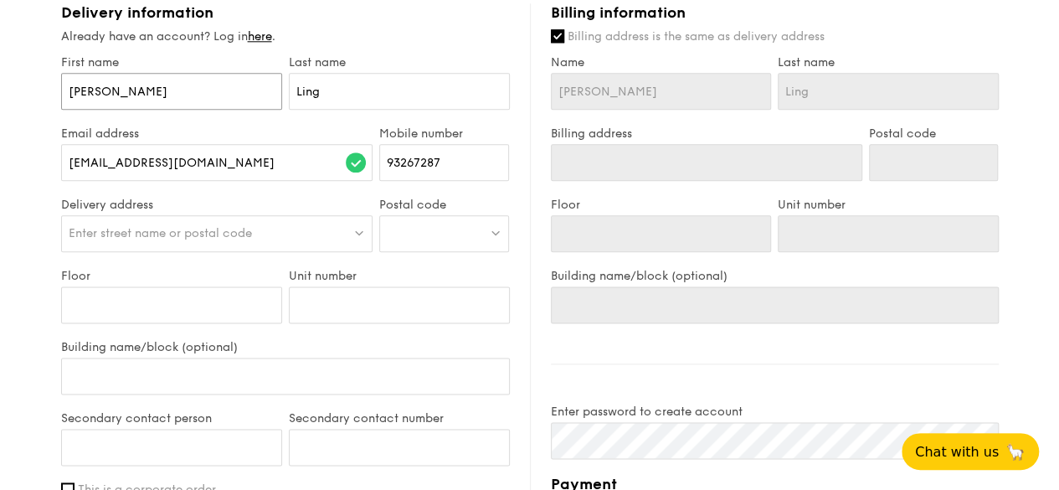
scroll to position [921, 0]
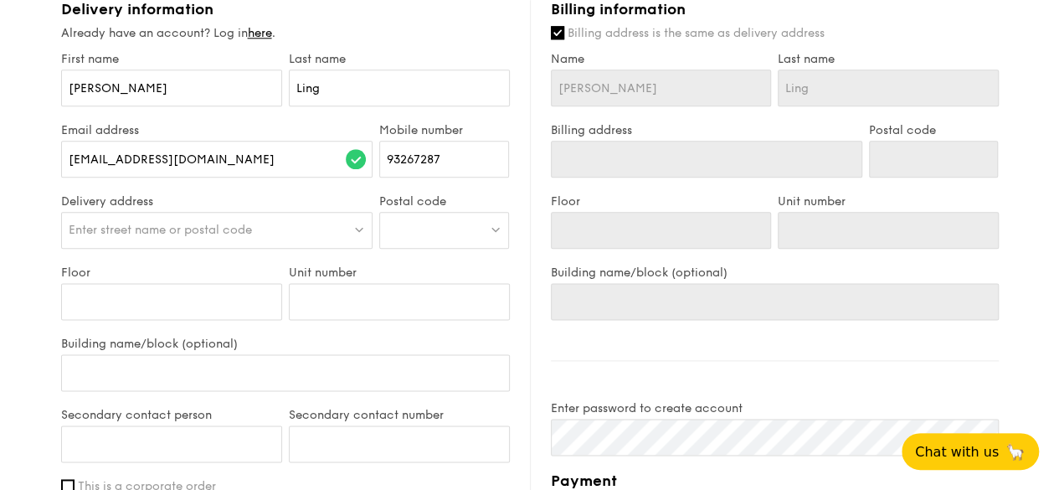
click at [431, 212] on div at bounding box center [444, 230] width 130 height 37
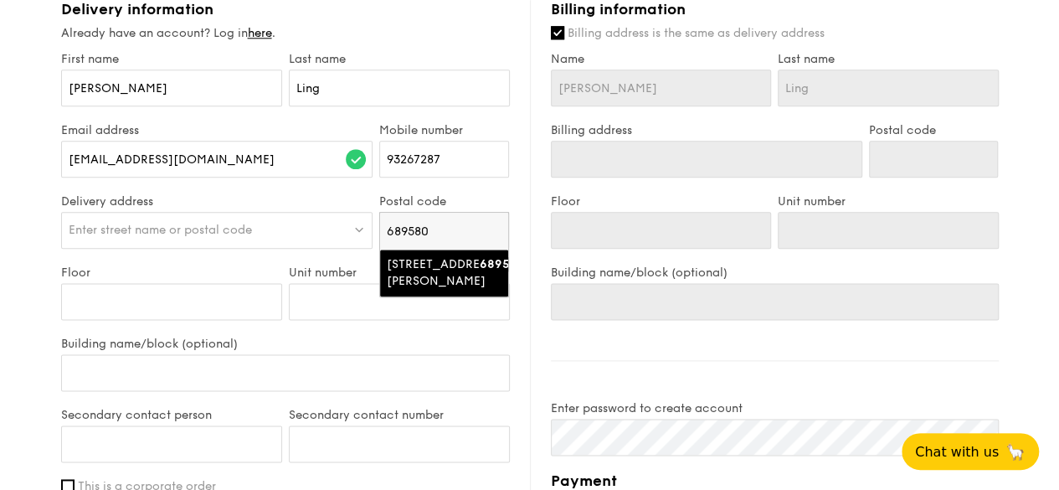
type input "689580"
click at [435, 256] on div "[STREET_ADDRESS][PERSON_NAME]" at bounding box center [430, 272] width 86 height 33
type input "[STREET_ADDRESS][PERSON_NAME]"
type input "689580"
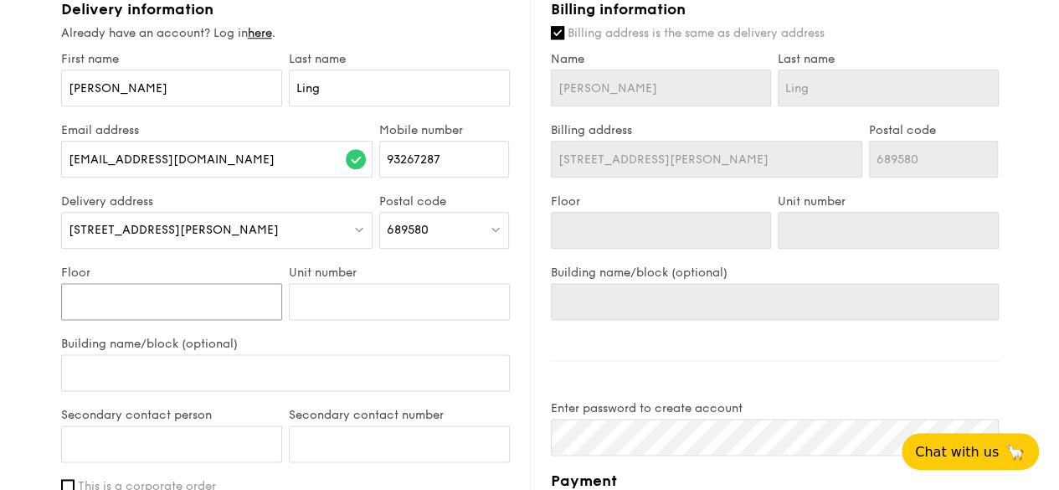
click at [160, 290] on input "Floor" at bounding box center [171, 301] width 221 height 37
type input "0"
type input "07"
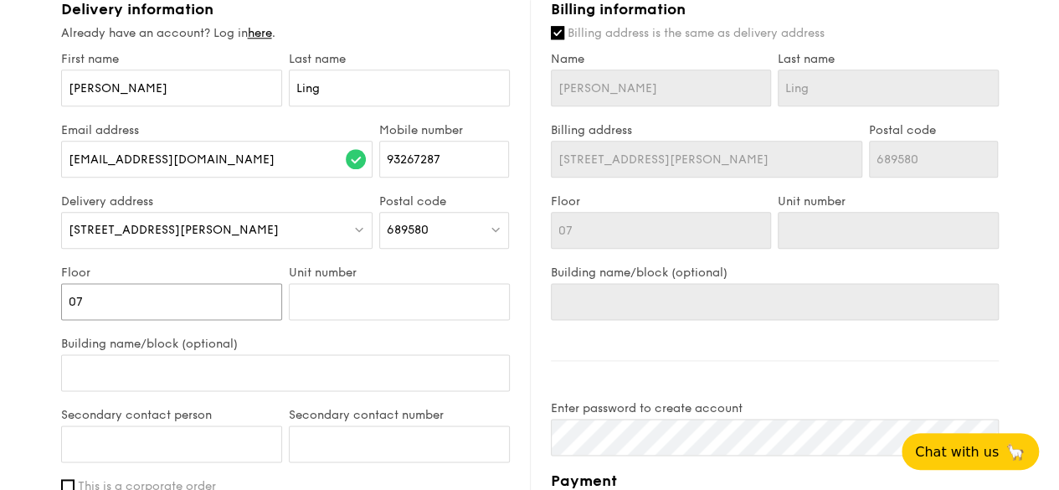
type input "07"
click at [331, 285] on input "Unit number" at bounding box center [399, 301] width 221 height 37
type input "1"
type input "14"
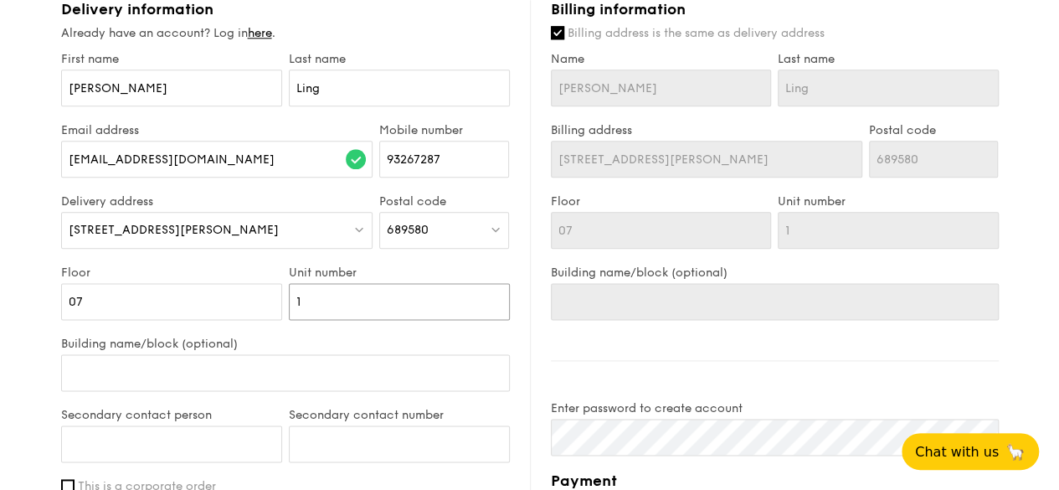
type input "14"
click at [305, 356] on input "Building name/block (optional)" at bounding box center [285, 372] width 449 height 37
type input "Y"
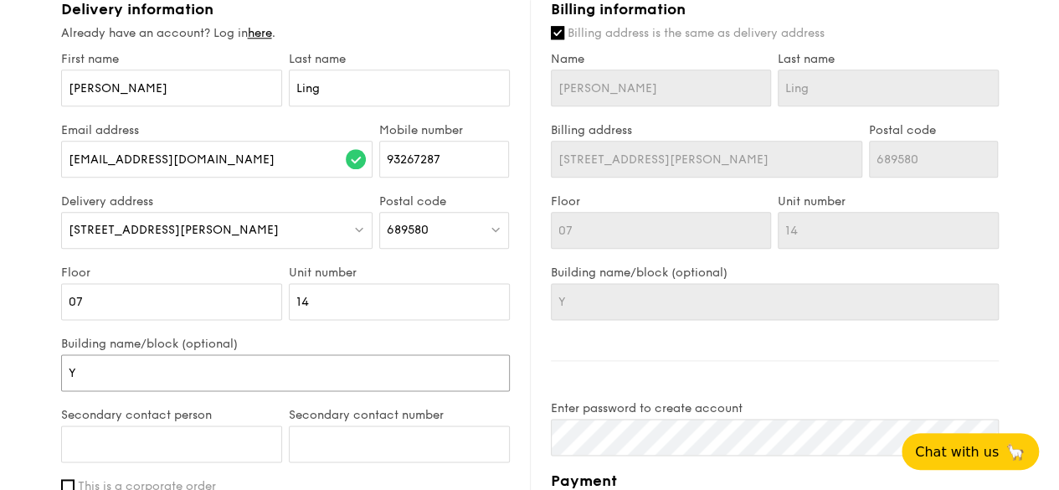
type input "Ye"
type input "Yew"
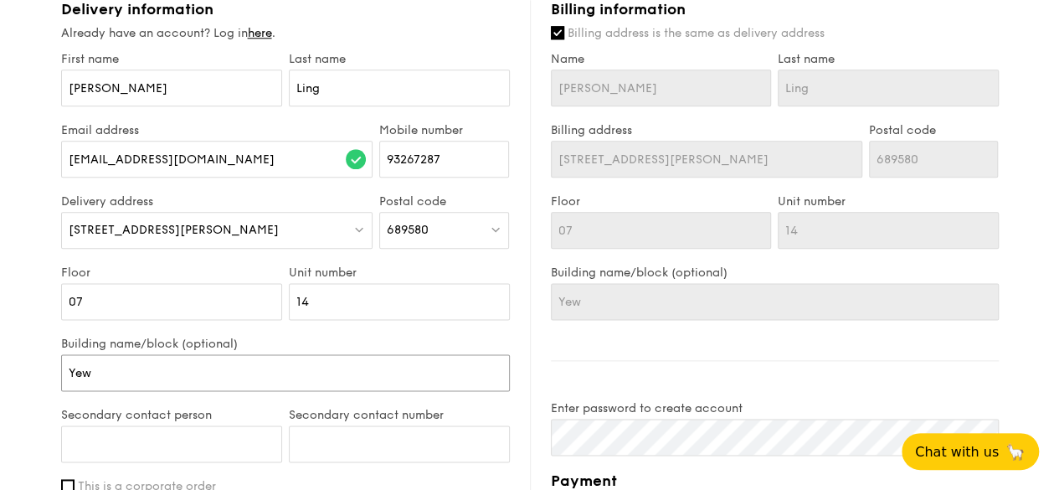
type input "Yew"
type input "Yew T"
type input "Yew Te"
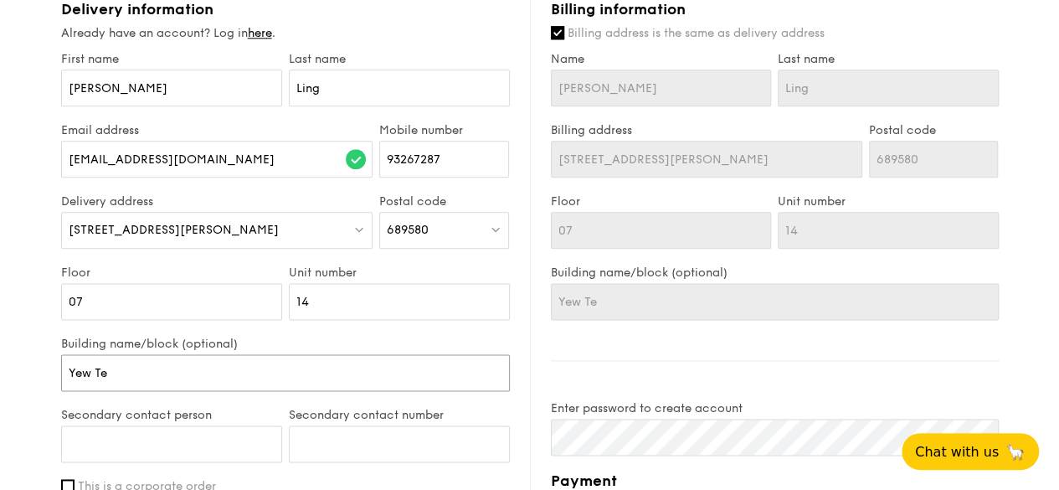
type input "Yew Te"
type input "Yew Tee"
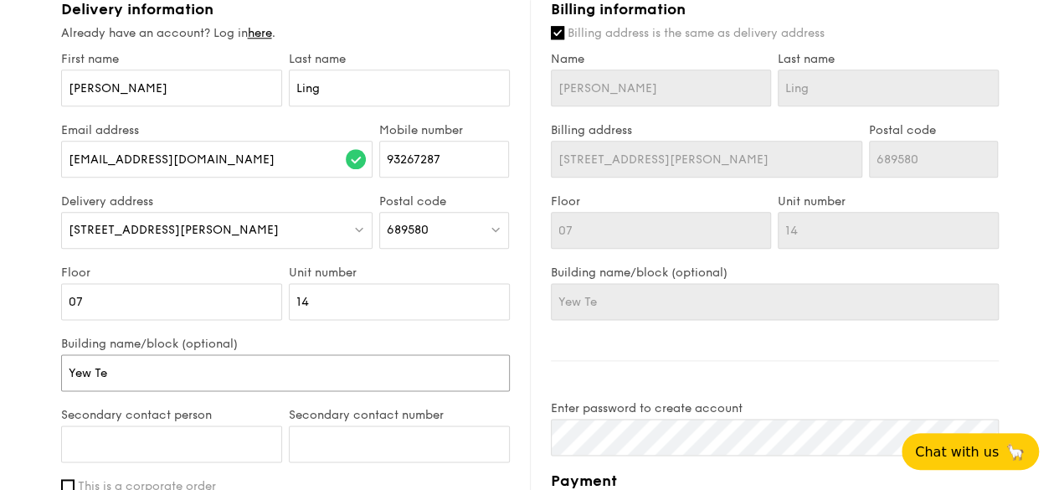
type input "Yew Tee"
type input "Yew Tee R"
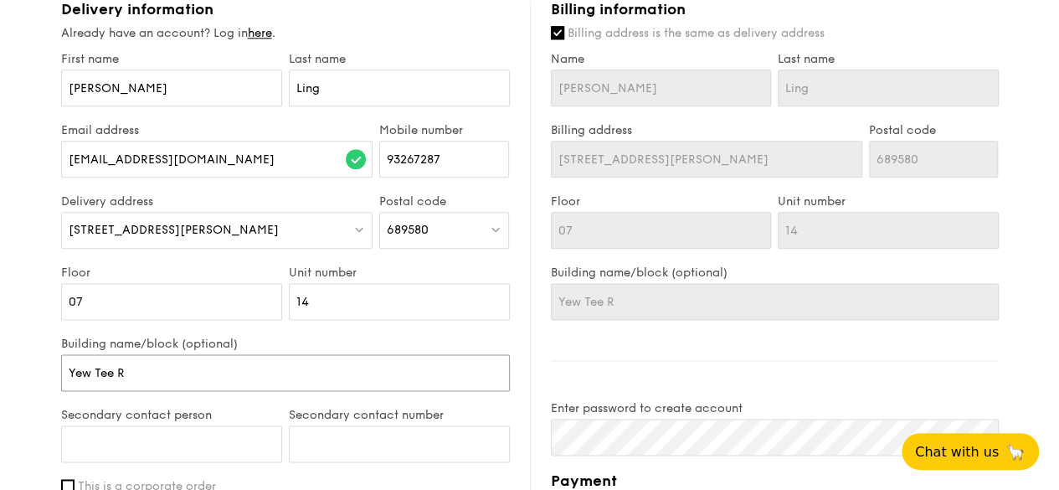
type input "Yew Tee Re"
type input "Yew Tee Res"
type input "Yew Tee Resi"
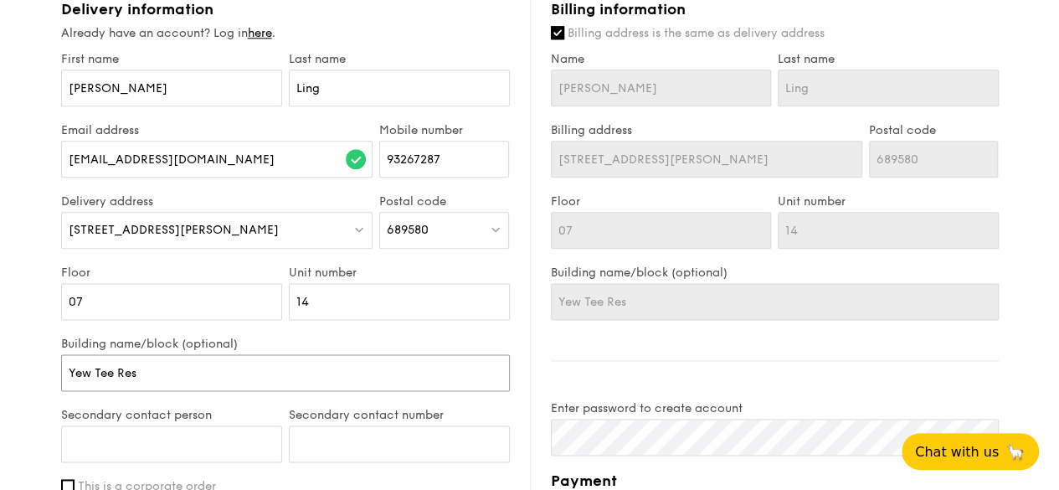
type input "Yew Tee Resi"
type input "Yew Tee Resid"
type input "Yew Tee Reside"
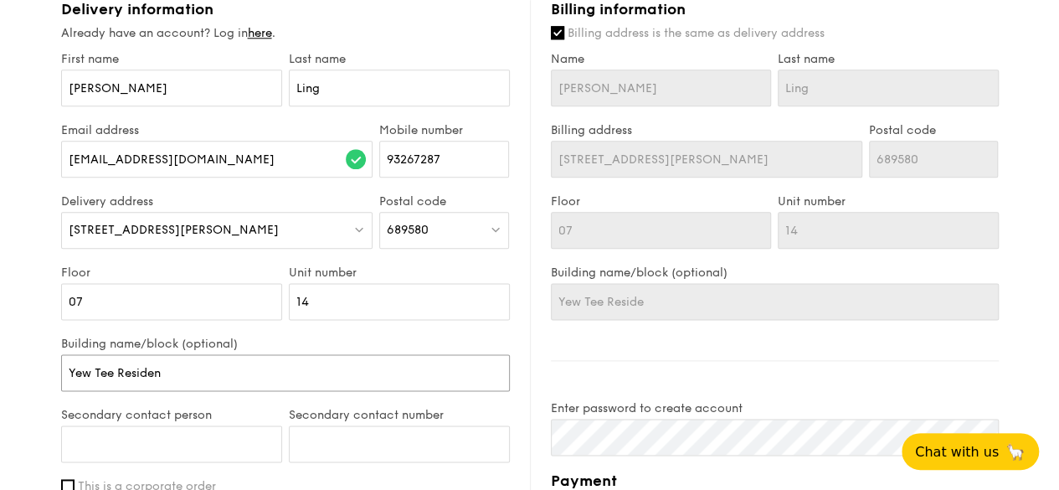
type input "Yew Tee Residenc"
type input "Yew Tee Residence"
type input "Yew Tee Residences"
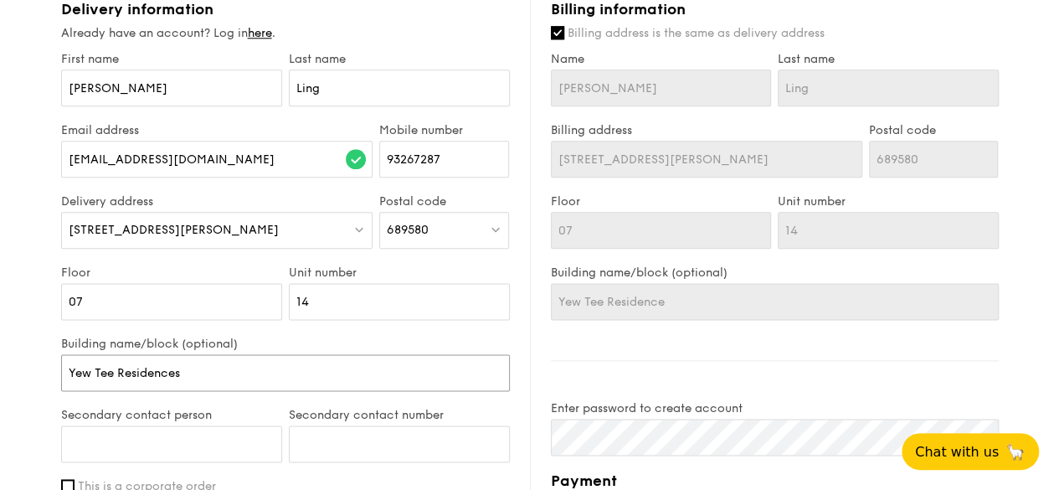
type input "Yew Tee Residences"
click at [200, 425] on input "Secondary contact person" at bounding box center [171, 443] width 221 height 37
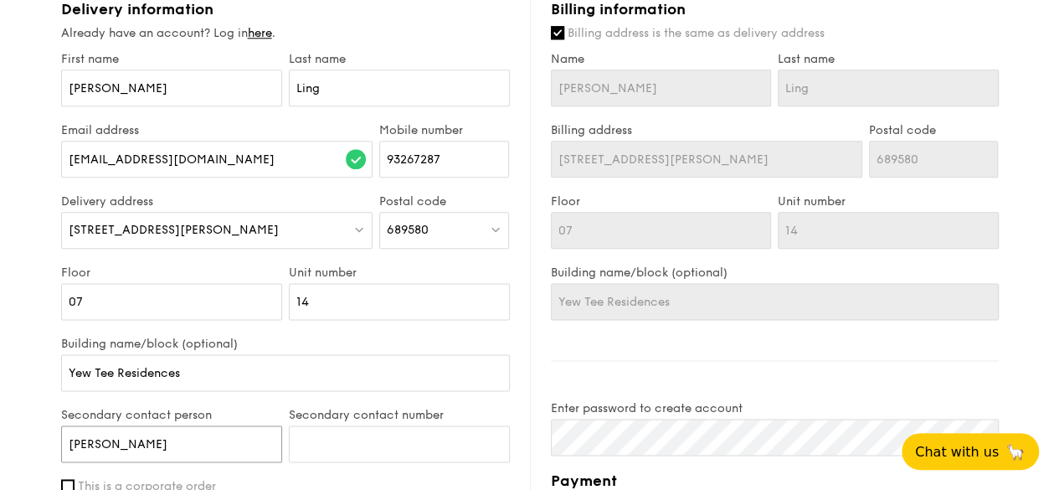
type input "[PERSON_NAME]"
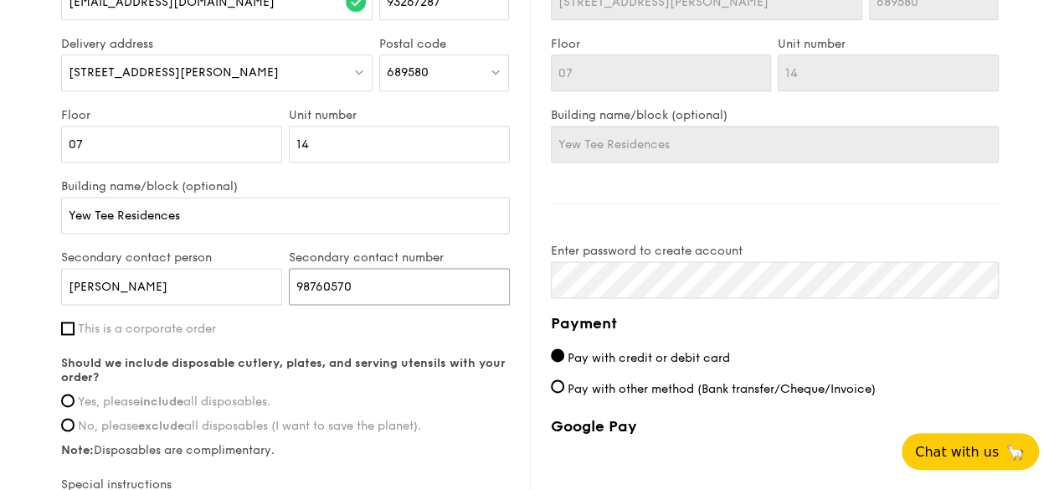
scroll to position [1172, 0]
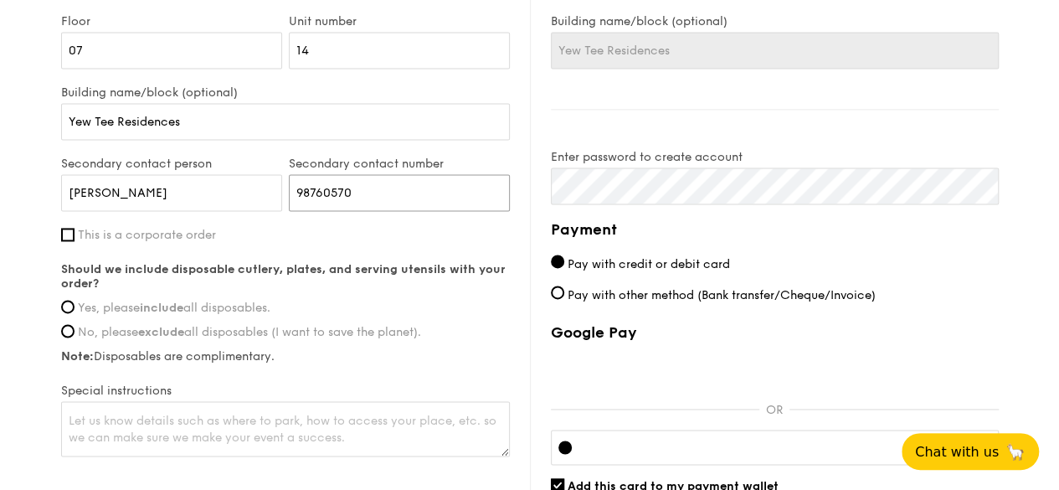
type input "98760570"
click at [74, 300] on label "Yes, please include all disposables." at bounding box center [285, 307] width 449 height 14
click at [74, 300] on input "Yes, please include all disposables." at bounding box center [67, 306] width 13 height 13
radio input "true"
click at [391, 190] on div "Delivery information Already have an account? Log in here . First name [PERSON_…" at bounding box center [529, 159] width 937 height 820
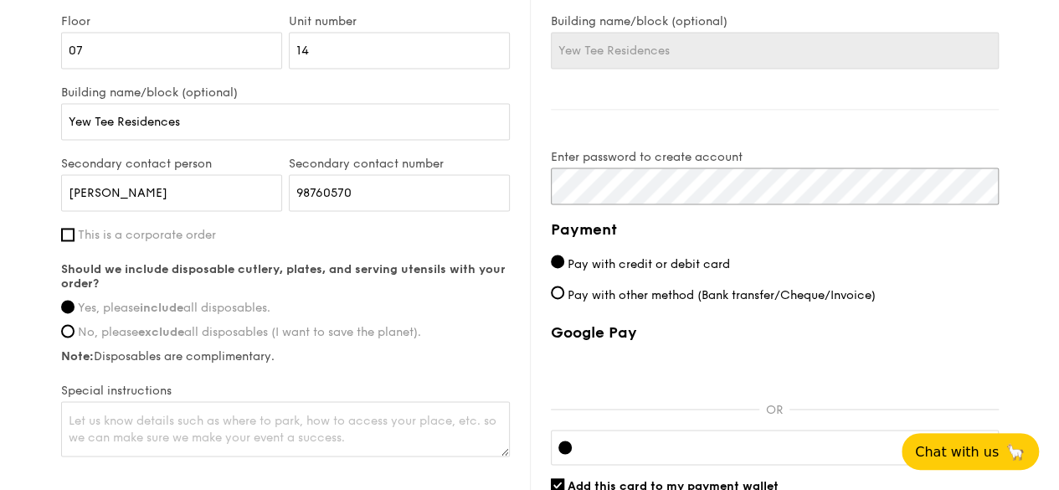
scroll to position [1255, 0]
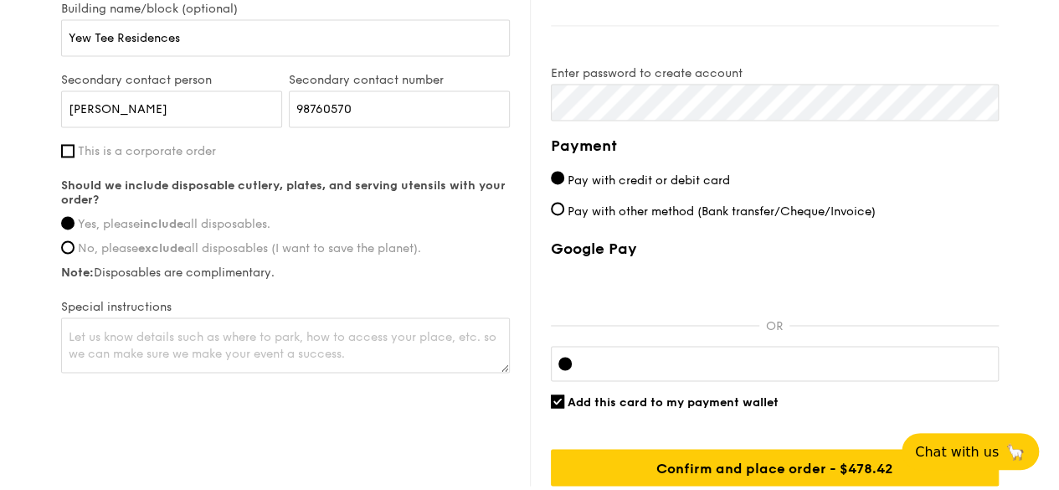
click at [689, 346] on div at bounding box center [775, 363] width 448 height 35
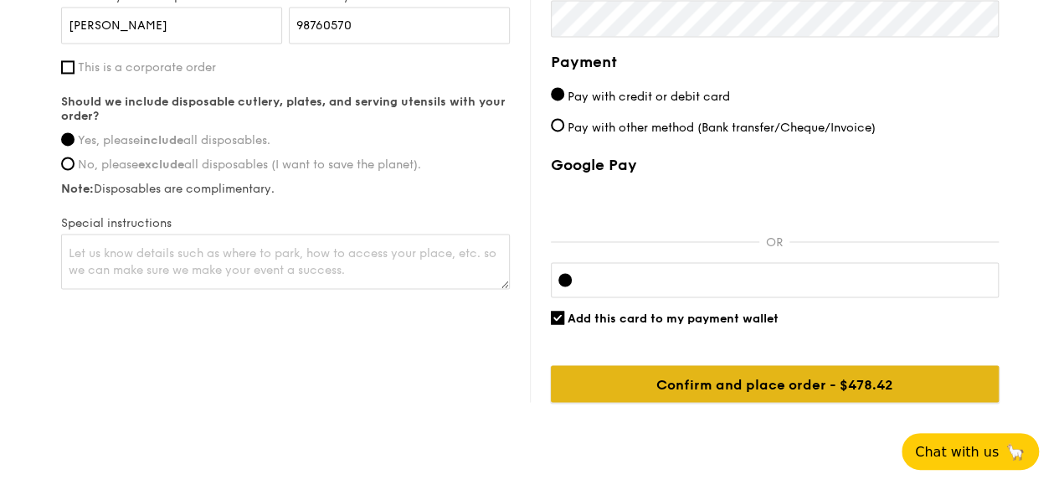
click at [790, 367] on input "Confirm and place order - $478.42" at bounding box center [775, 383] width 448 height 37
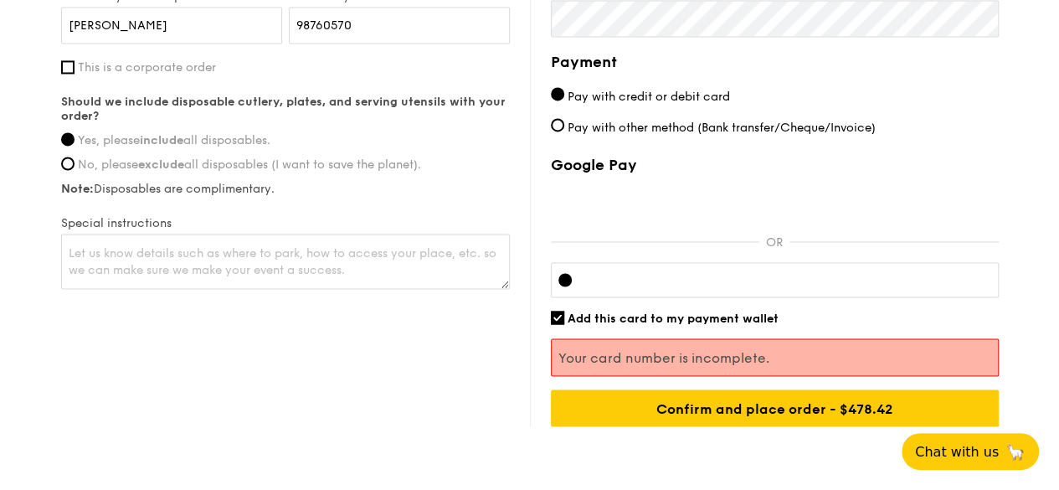
click at [701, 267] on div at bounding box center [775, 279] width 448 height 35
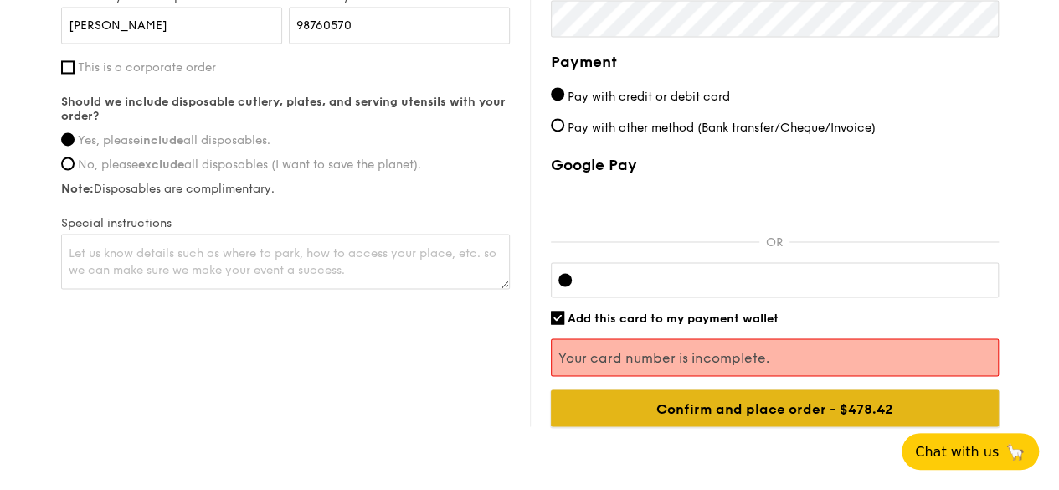
click at [844, 389] on input "Confirm and place order - $478.42" at bounding box center [775, 407] width 448 height 37
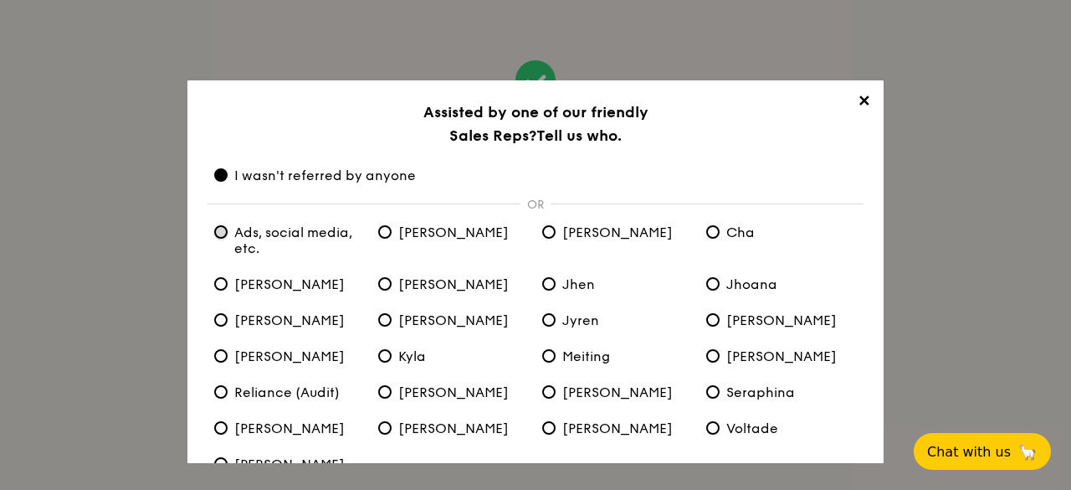
click at [219, 228] on etc\ "Ads, social media, etc." at bounding box center [220, 231] width 13 height 13
radio etc\ "true"
radio anyone "false"
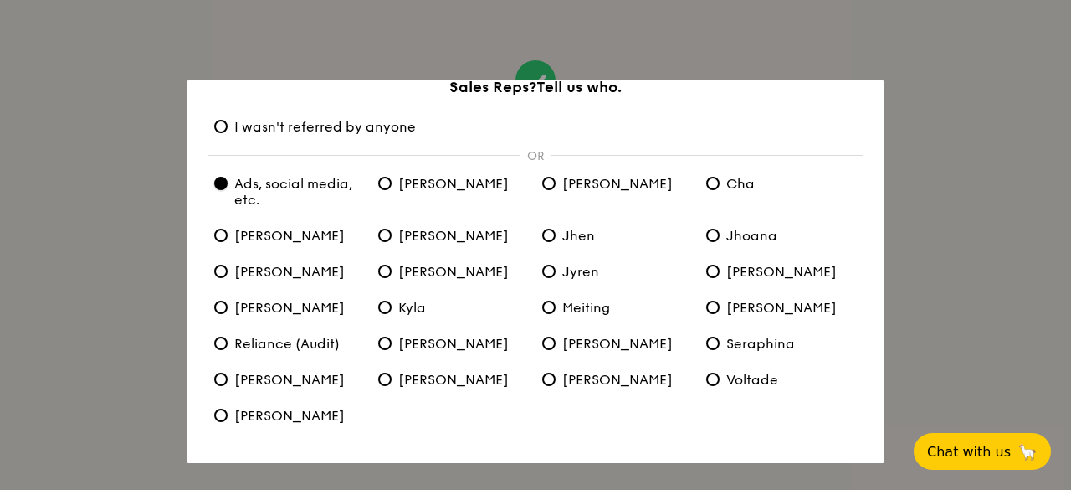
scroll to position [105, 0]
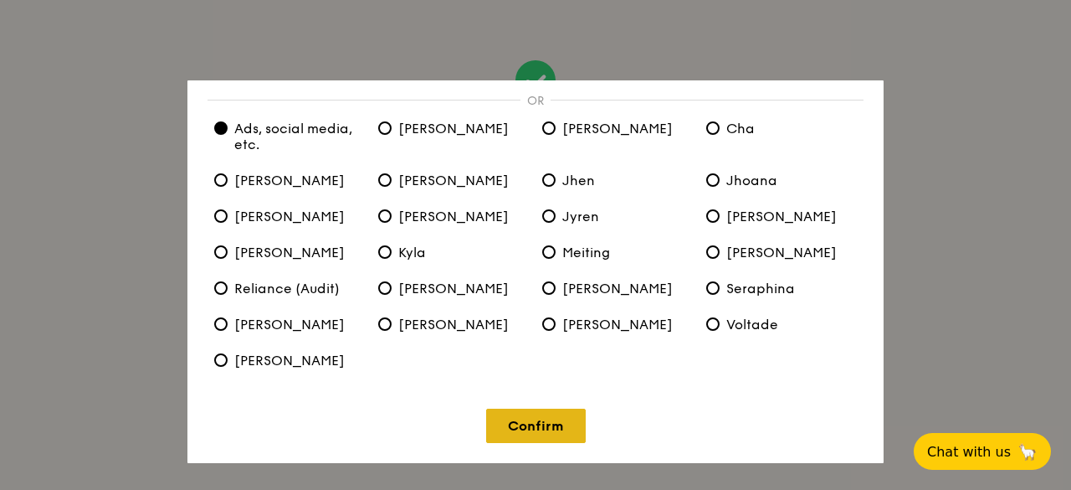
click at [541, 421] on link "Confirm" at bounding box center [536, 425] width 100 height 34
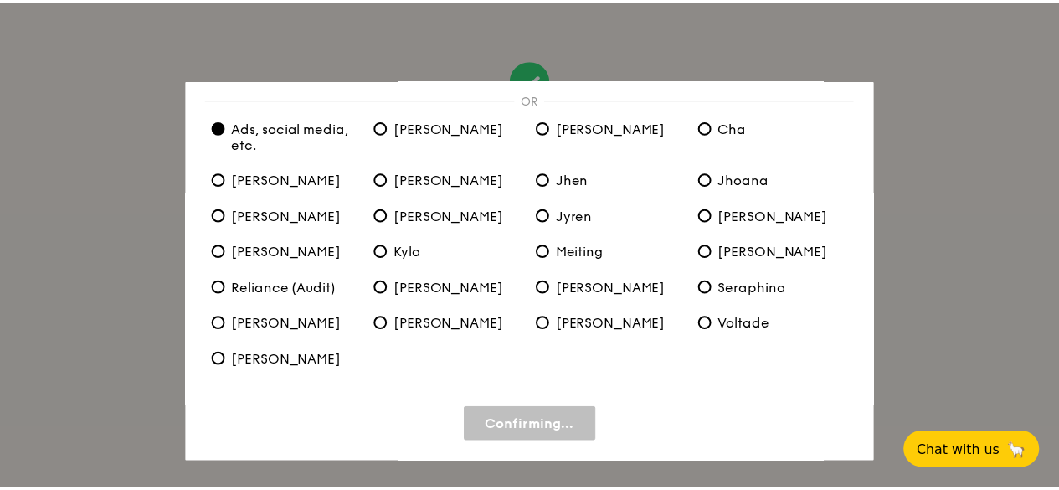
scroll to position [0, 0]
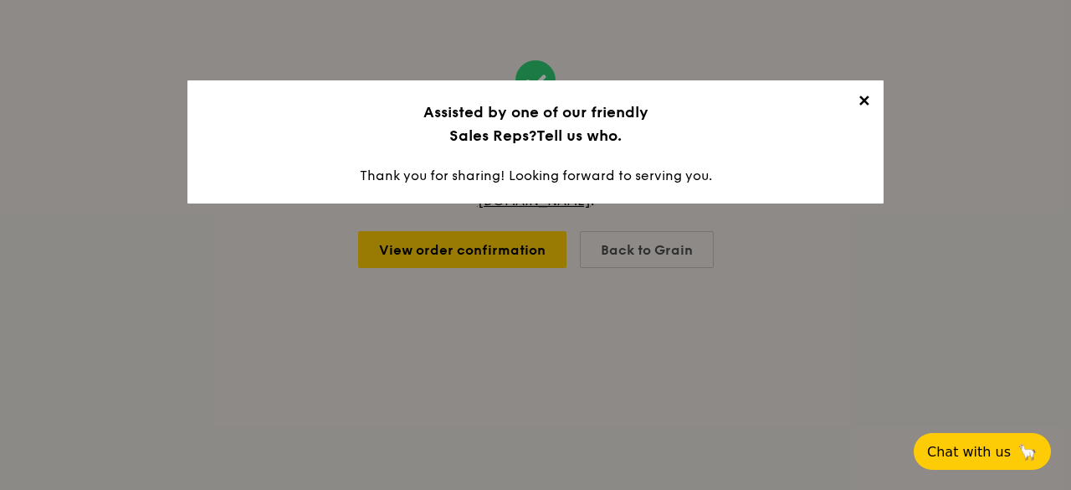
click at [864, 108] on span "✕" at bounding box center [863, 103] width 23 height 23
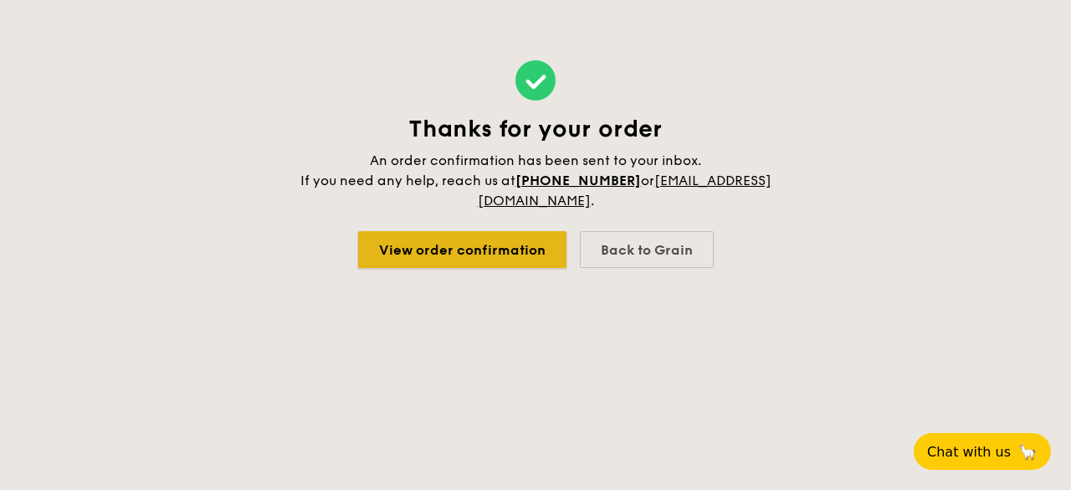
click at [455, 260] on link "View order confirmation" at bounding box center [462, 249] width 208 height 37
click at [494, 249] on link "View order confirmation" at bounding box center [462, 249] width 208 height 37
click at [514, 246] on link "View order confirmation" at bounding box center [462, 249] width 208 height 37
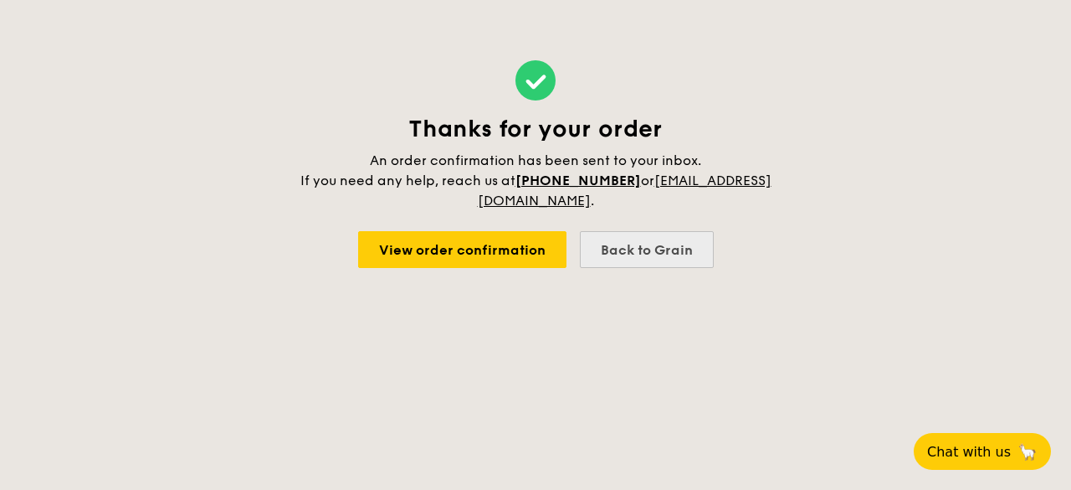
click at [651, 257] on div "Back to Grain" at bounding box center [647, 249] width 134 height 37
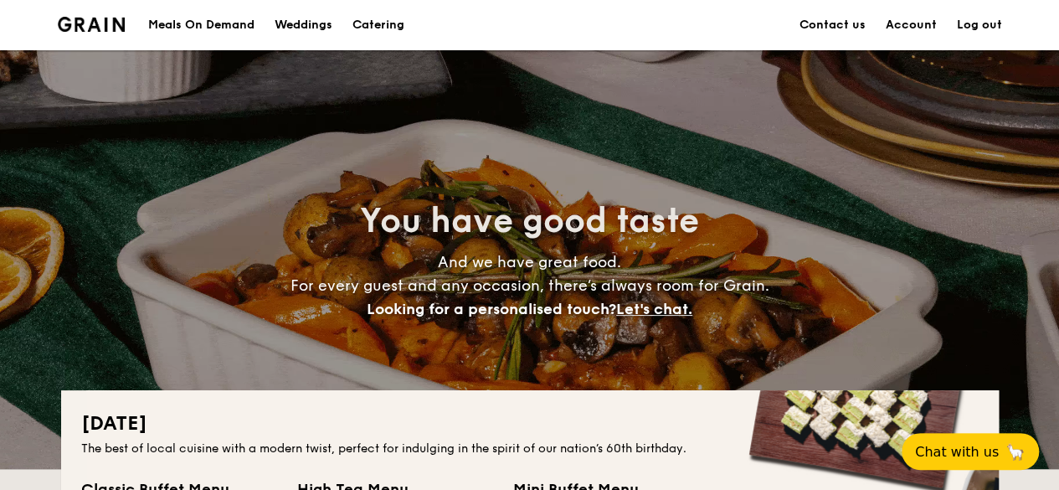
click at [884, 24] on li "Account" at bounding box center [900, 25] width 71 height 50
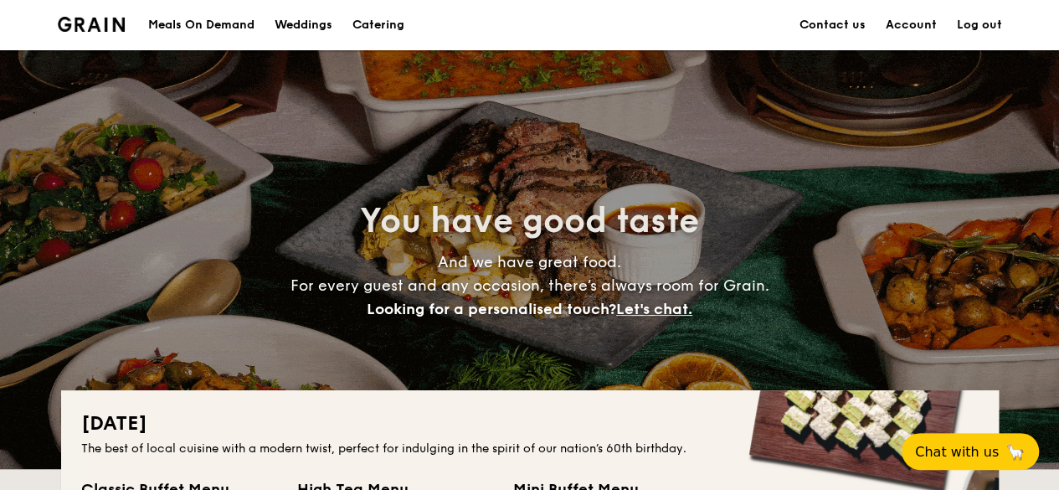
click at [910, 20] on link "Account" at bounding box center [910, 25] width 51 height 50
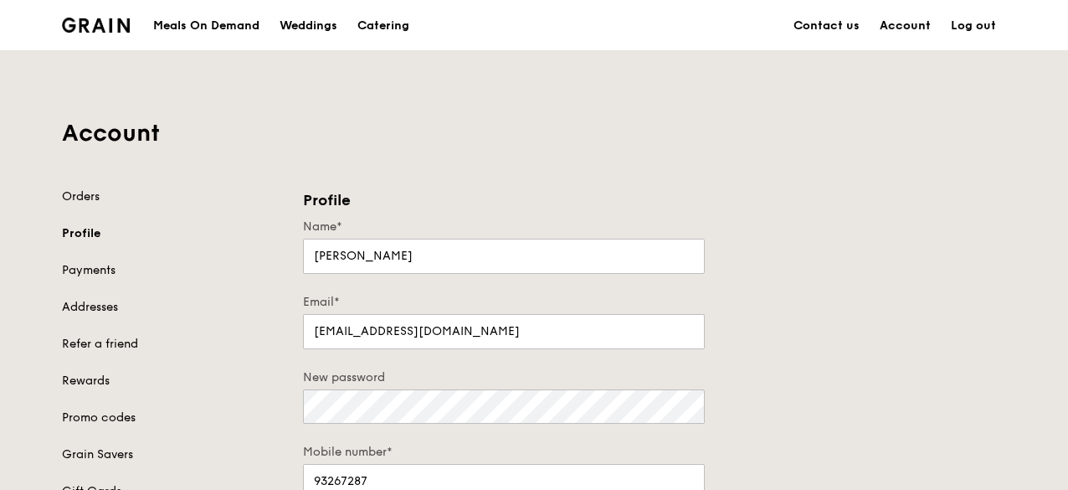
click at [910, 28] on link "Account" at bounding box center [904, 26] width 71 height 50
